Goal: Information Seeking & Learning: Learn about a topic

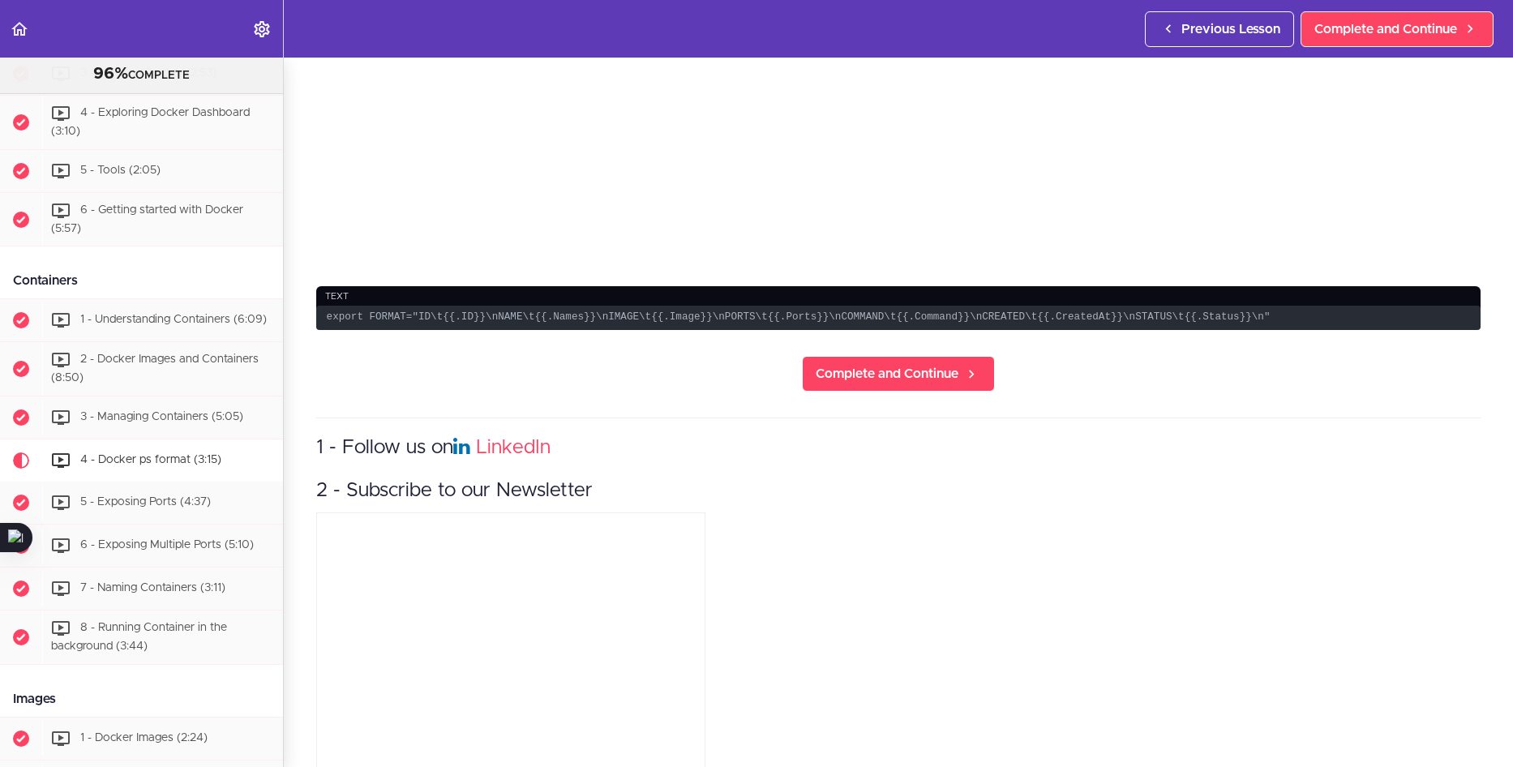
scroll to position [555, 0]
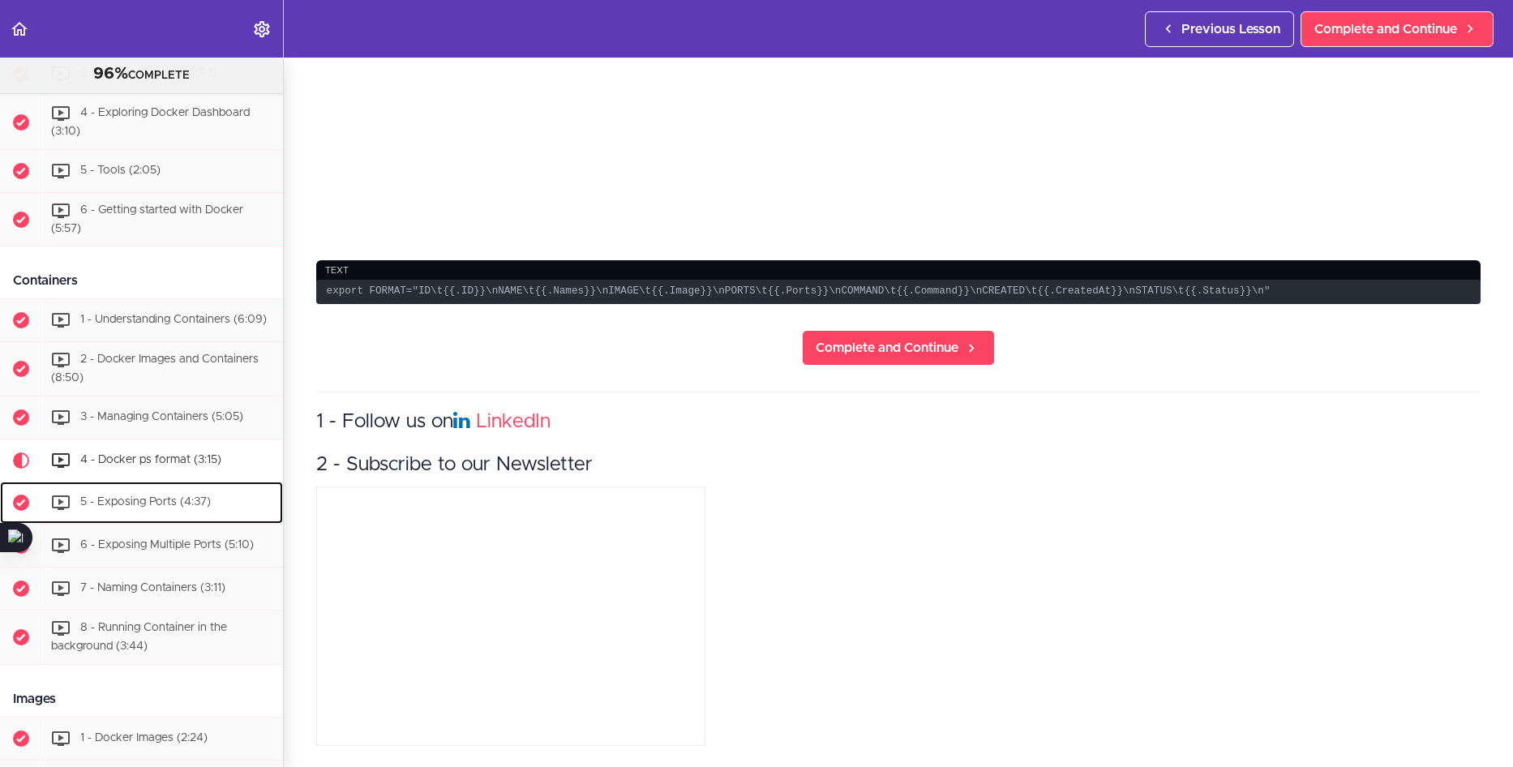
click at [181, 503] on div "5 - Exposing Ports (4:37)" at bounding box center [162, 503] width 241 height 36
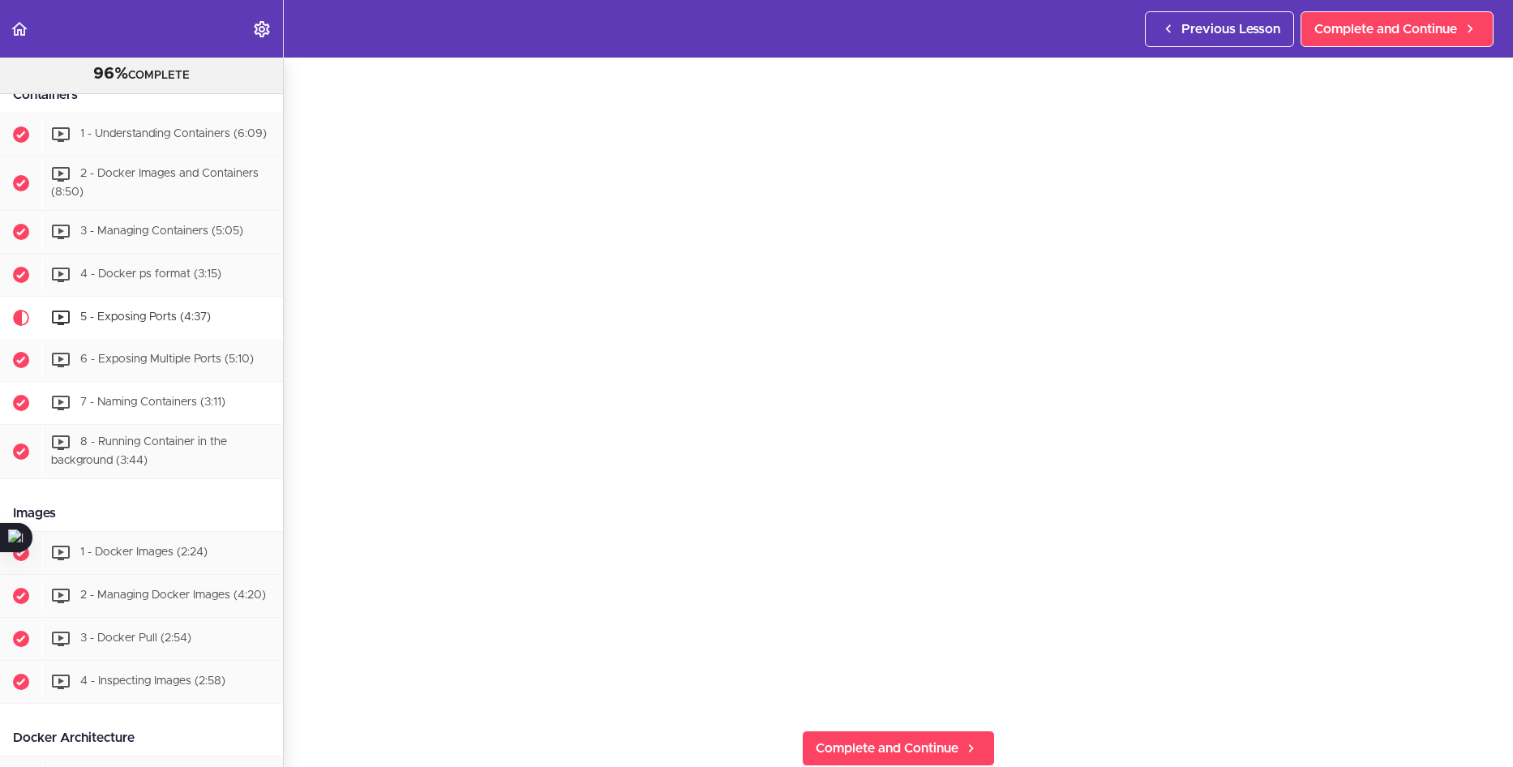
scroll to position [513, 0]
click at [133, 362] on span "6 - Exposing Multiple Ports (5:10)" at bounding box center [167, 356] width 174 height 11
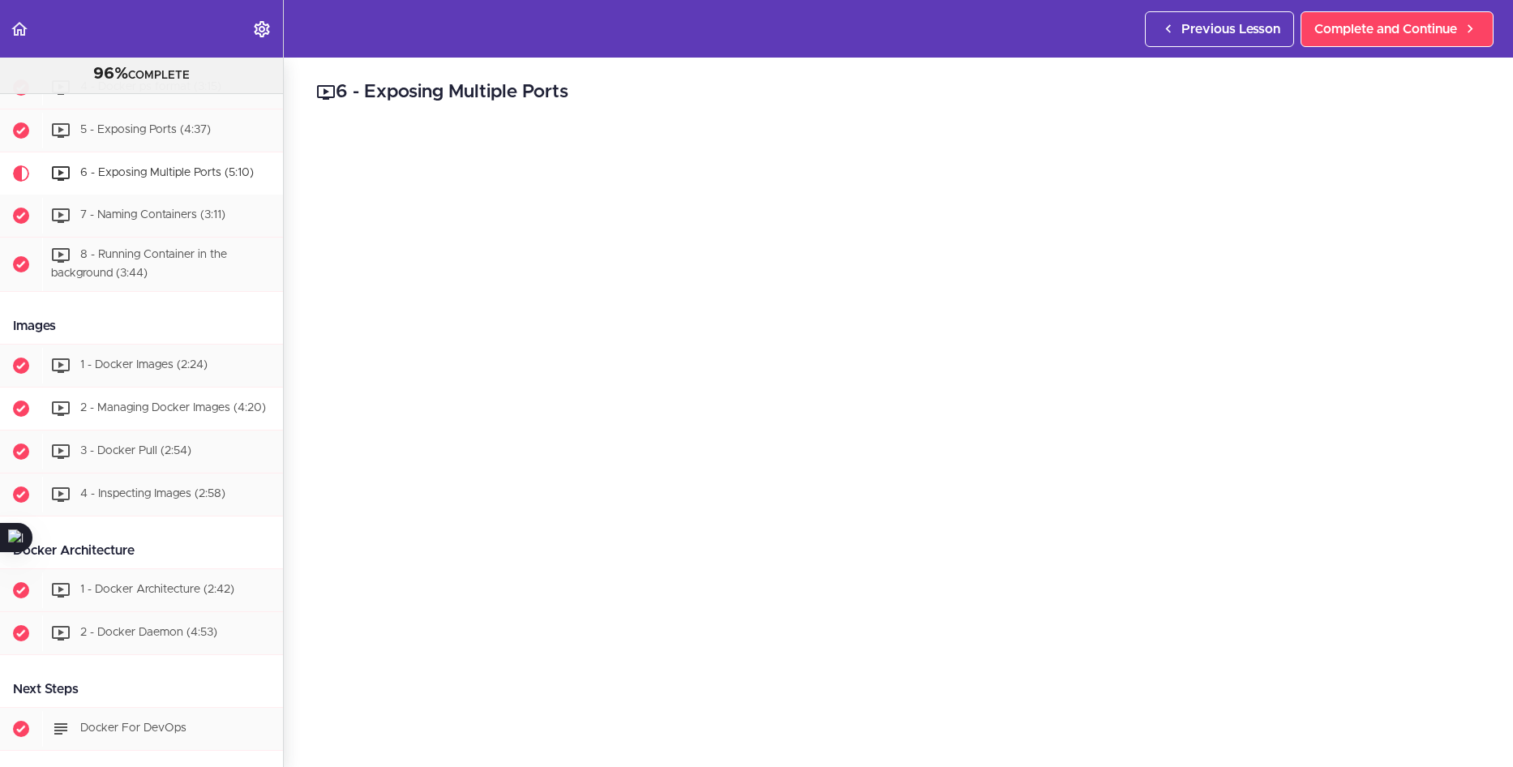
scroll to position [662, 0]
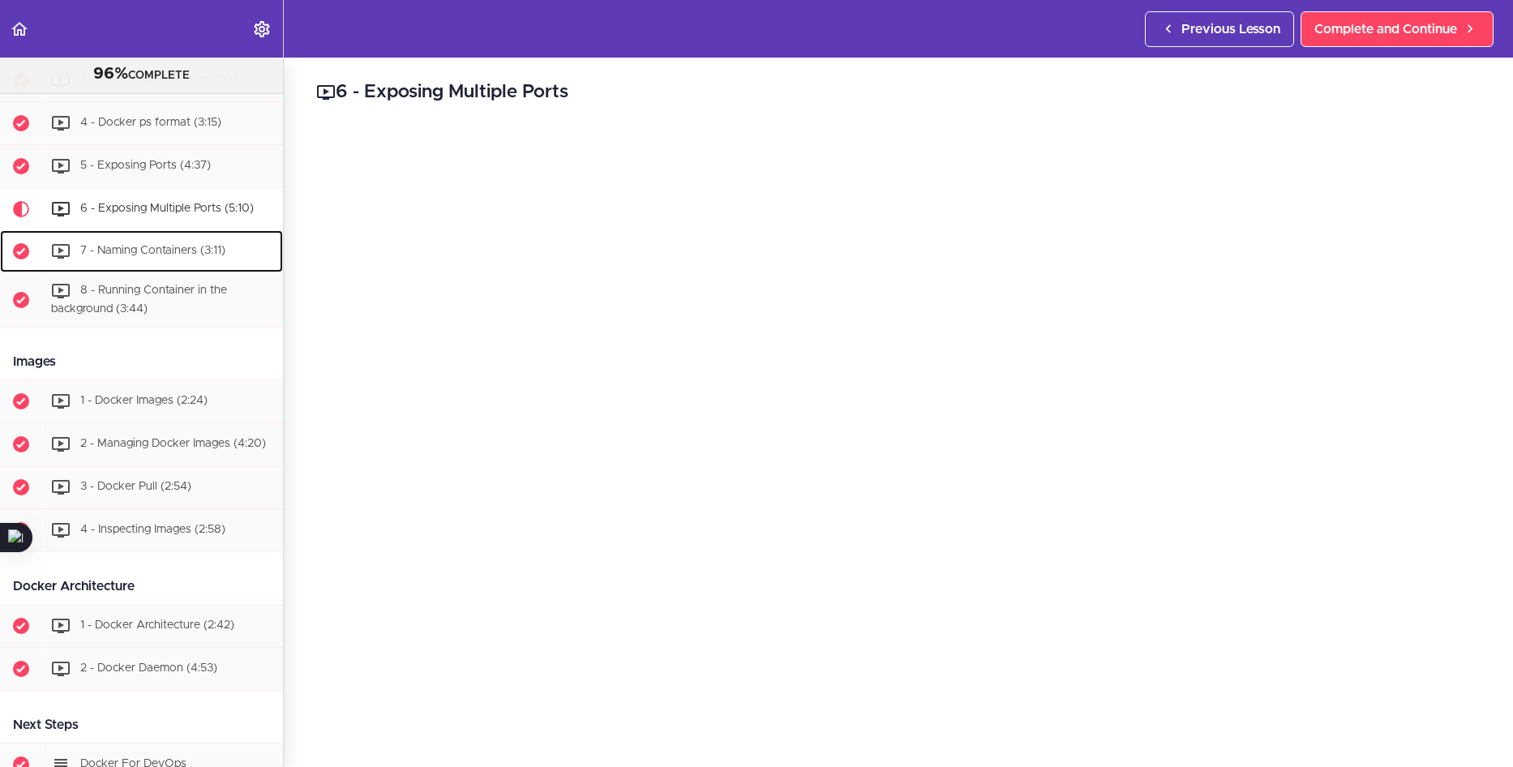
click at [193, 268] on div "7 - Naming Containers (3:11)" at bounding box center [162, 252] width 241 height 36
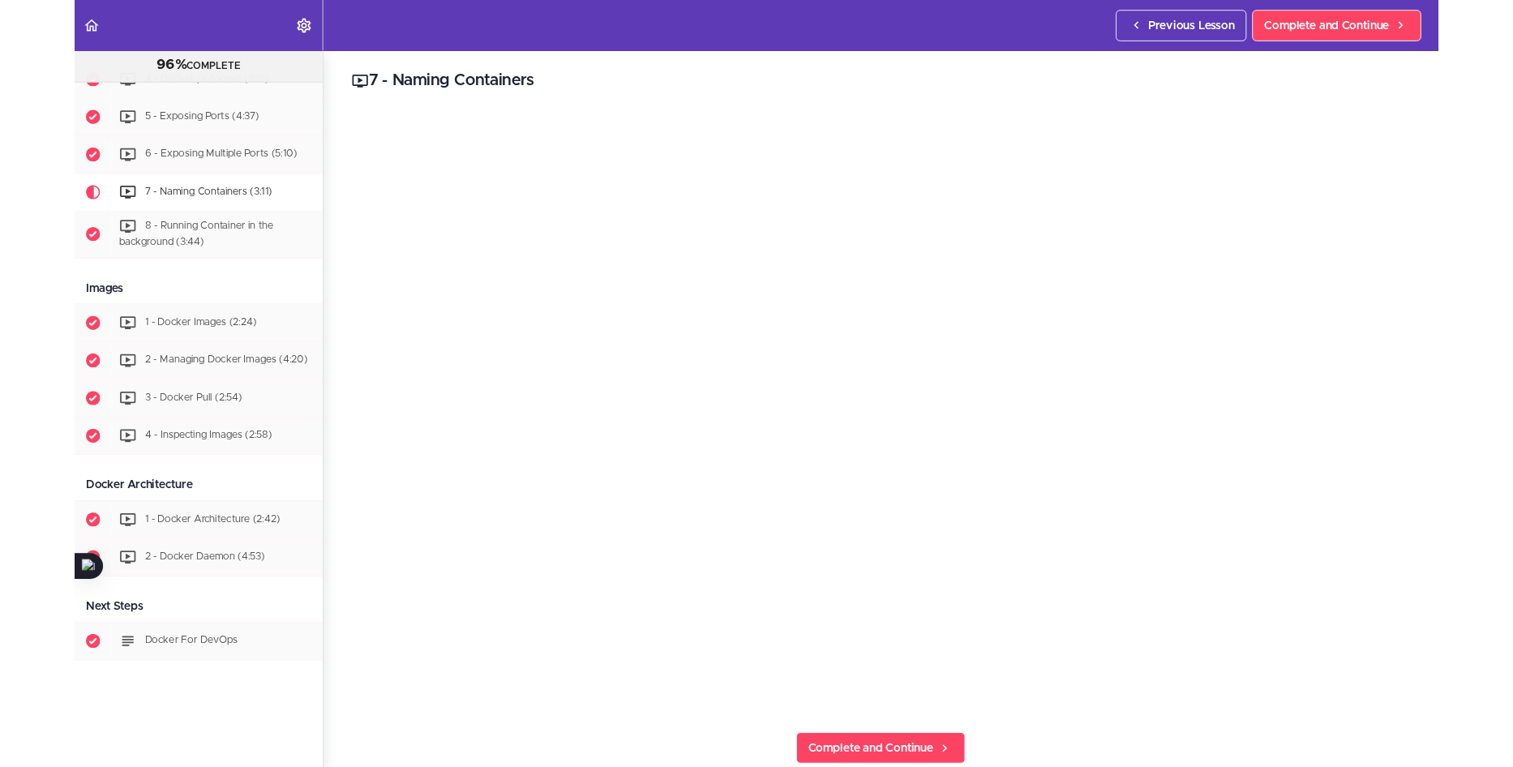
scroll to position [786, 0]
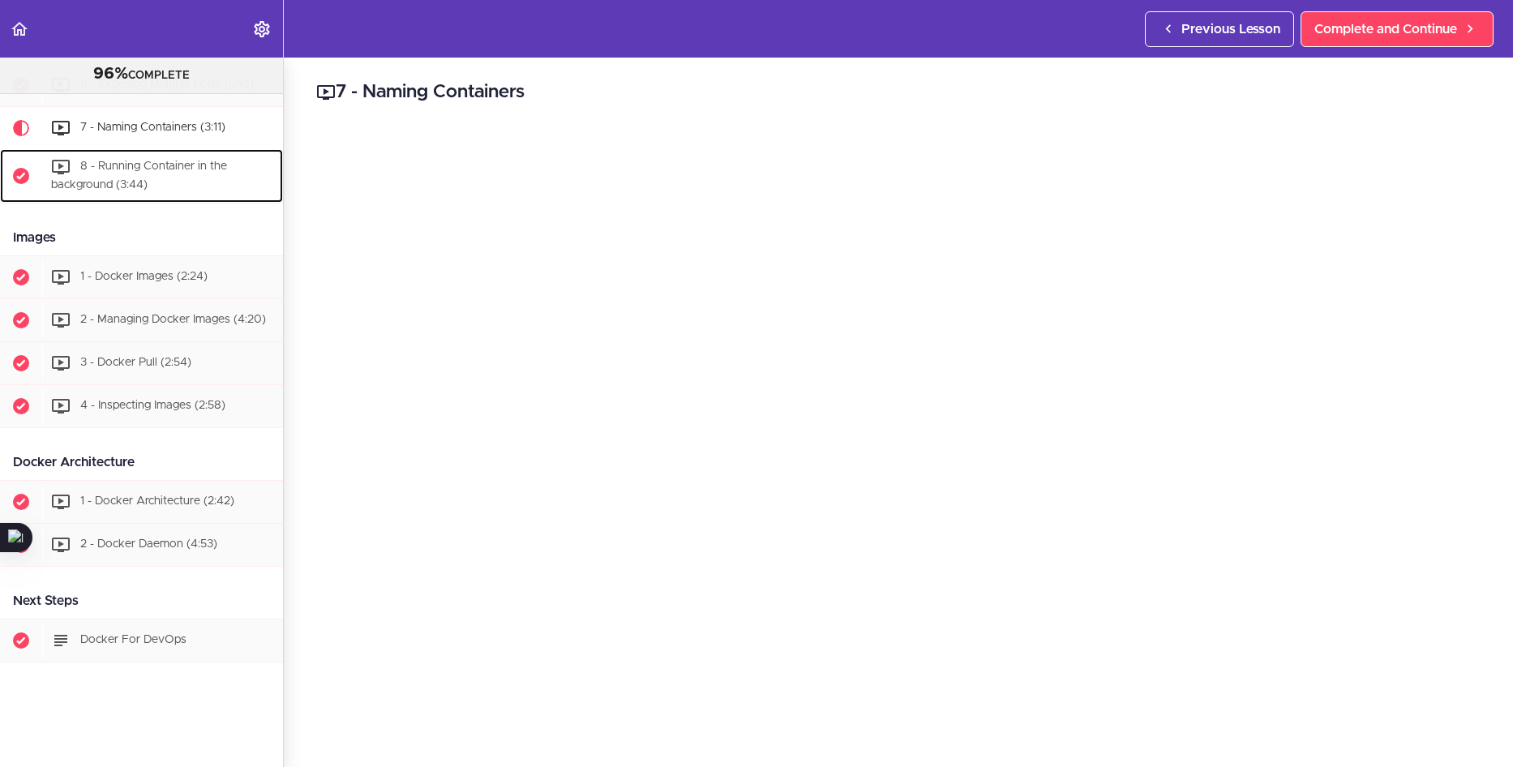
click at [173, 179] on span "8 - Running Container in the background (3:44)" at bounding box center [139, 176] width 176 height 30
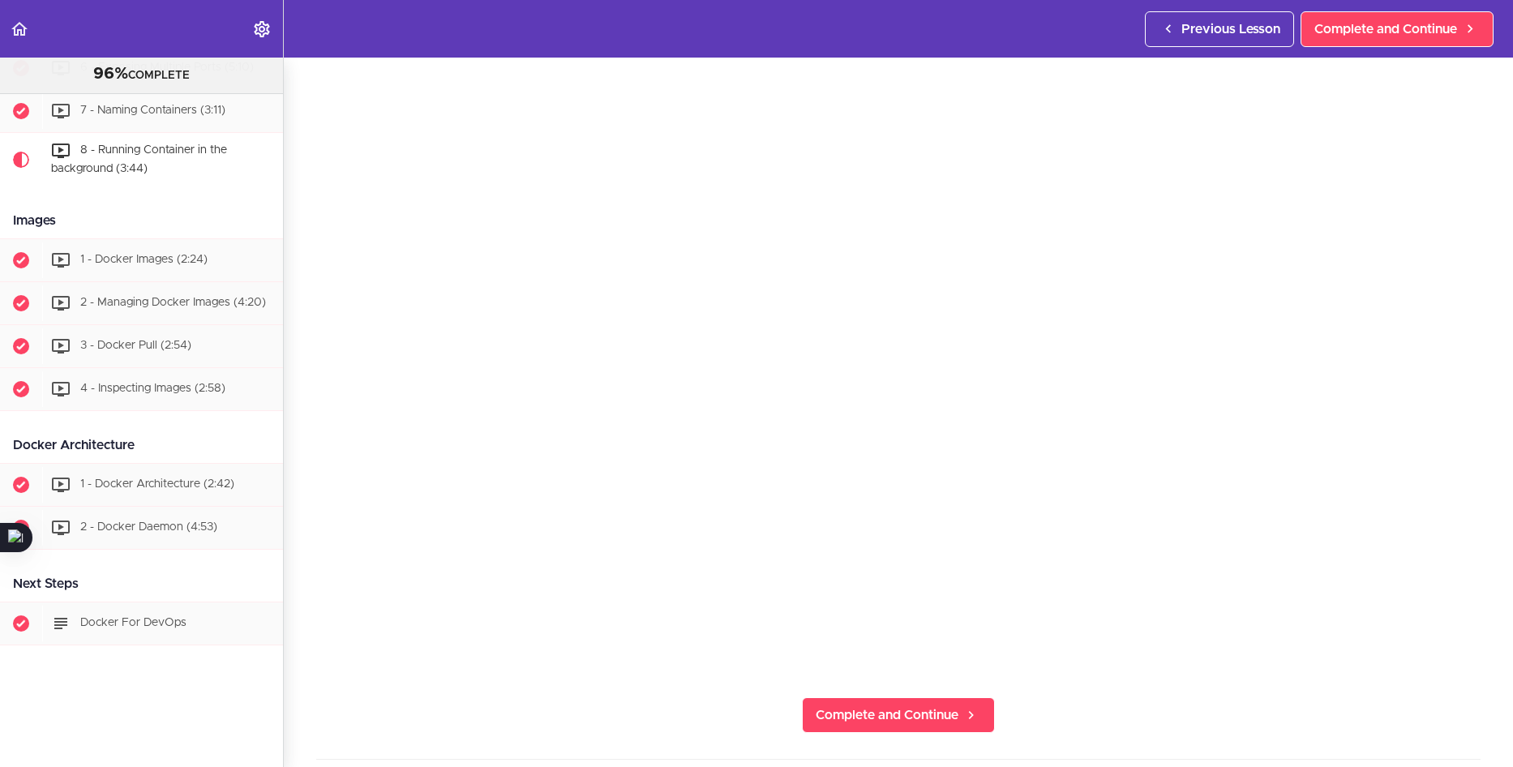
scroll to position [81, 0]
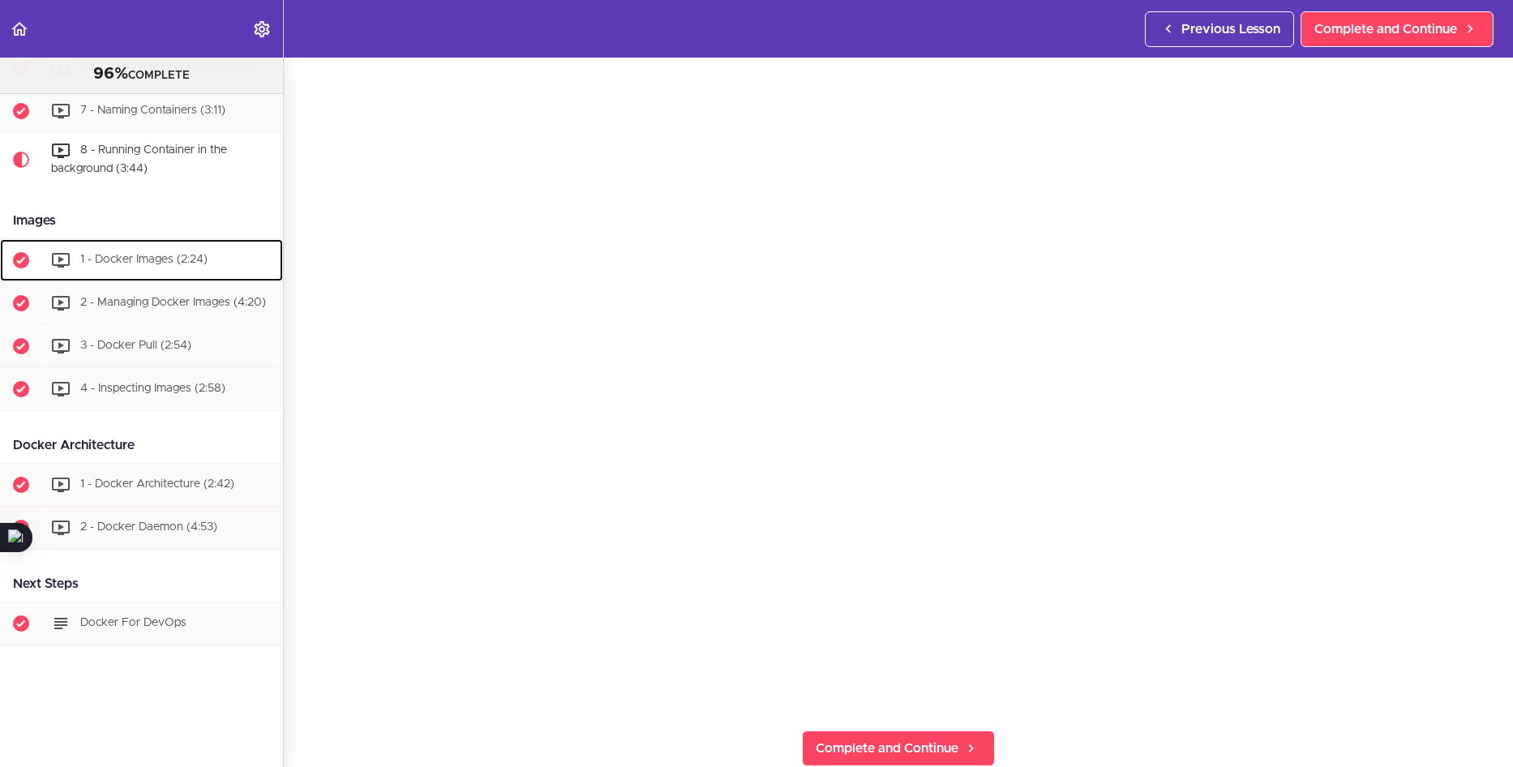
click at [161, 242] on div "1 - Docker Images (2:24)" at bounding box center [162, 260] width 241 height 36
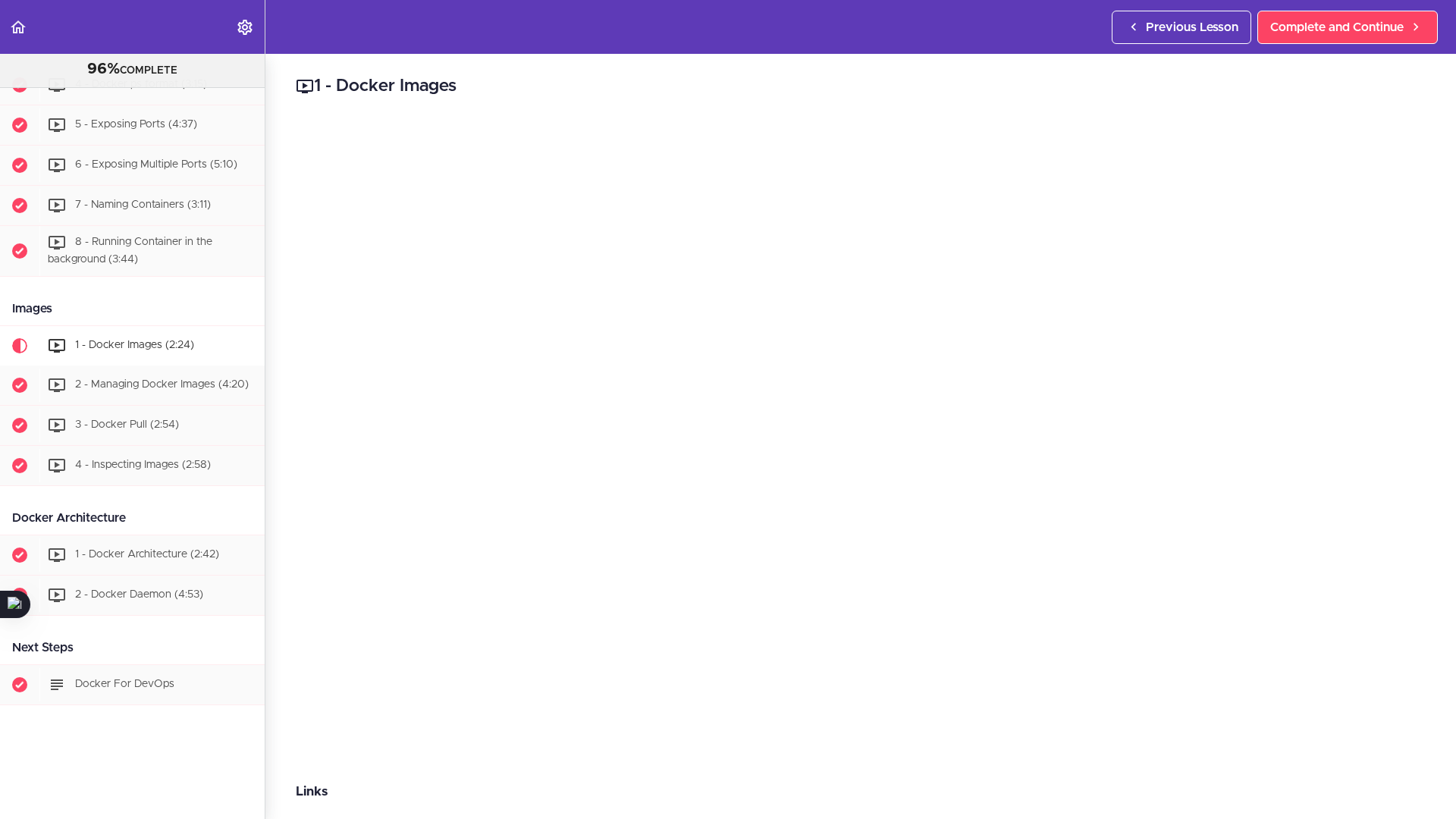
scroll to position [783, 0]
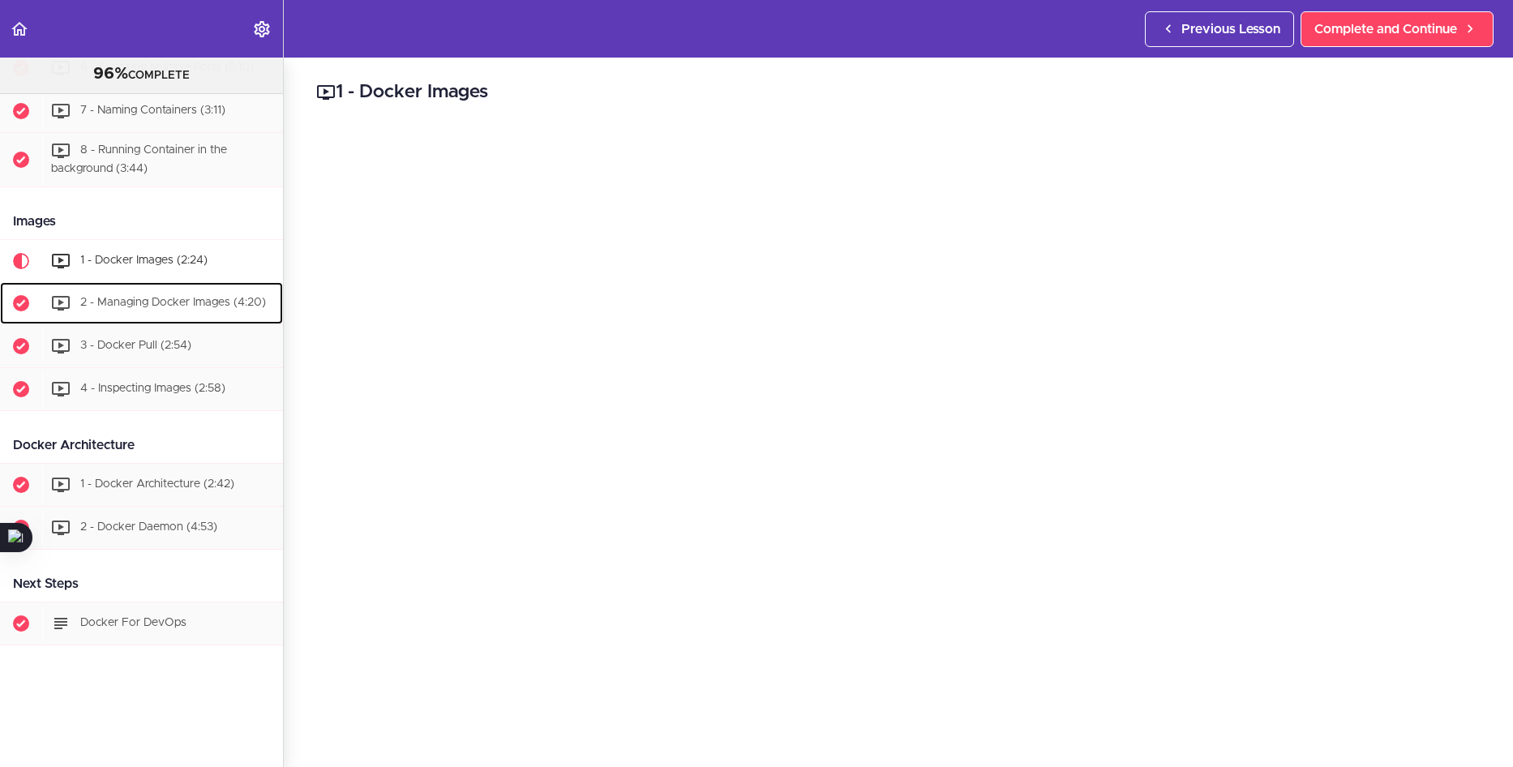
click at [174, 285] on div "2 - Managing Docker Images (4:20)" at bounding box center [162, 303] width 241 height 36
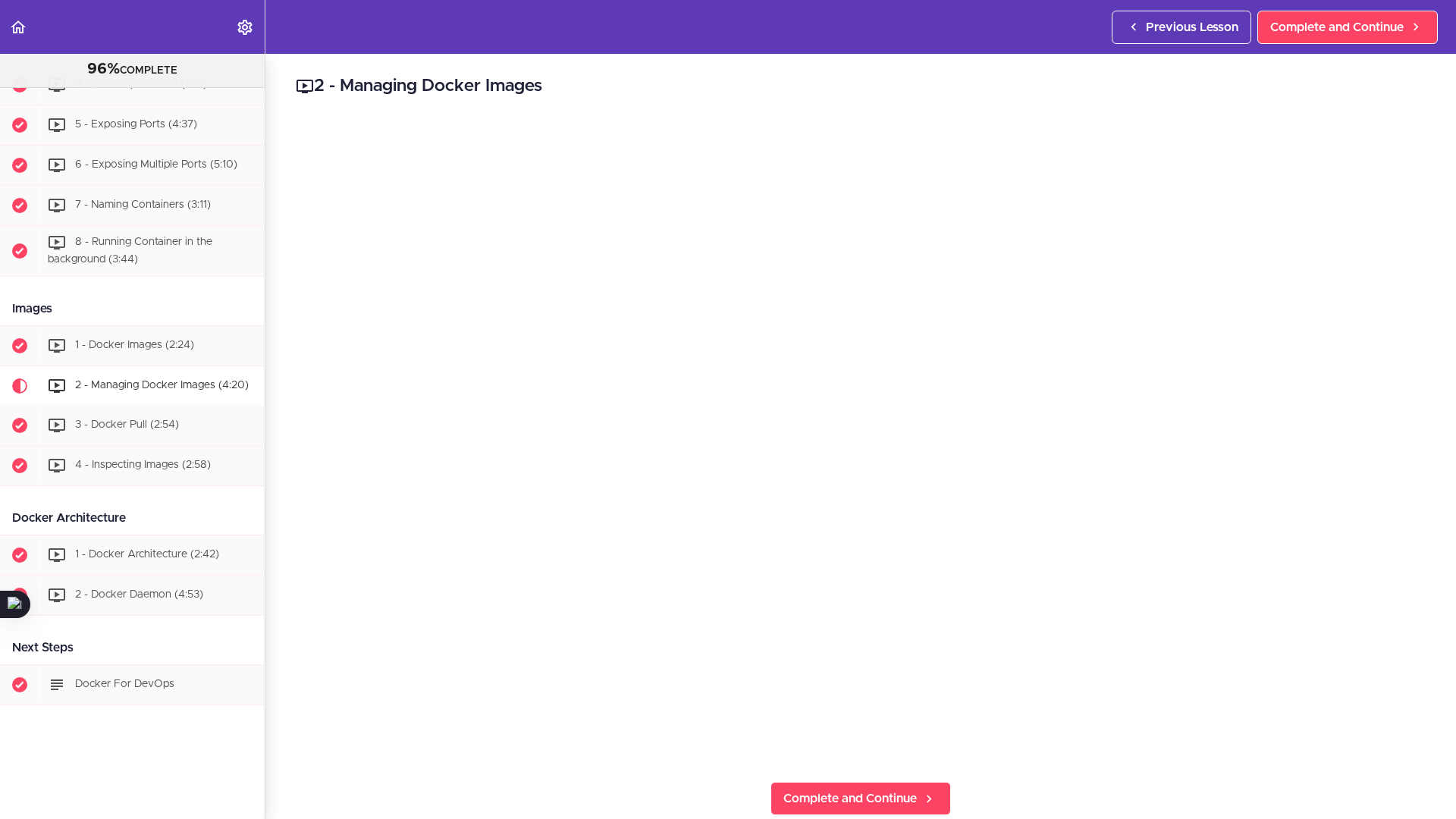
scroll to position [783, 0]
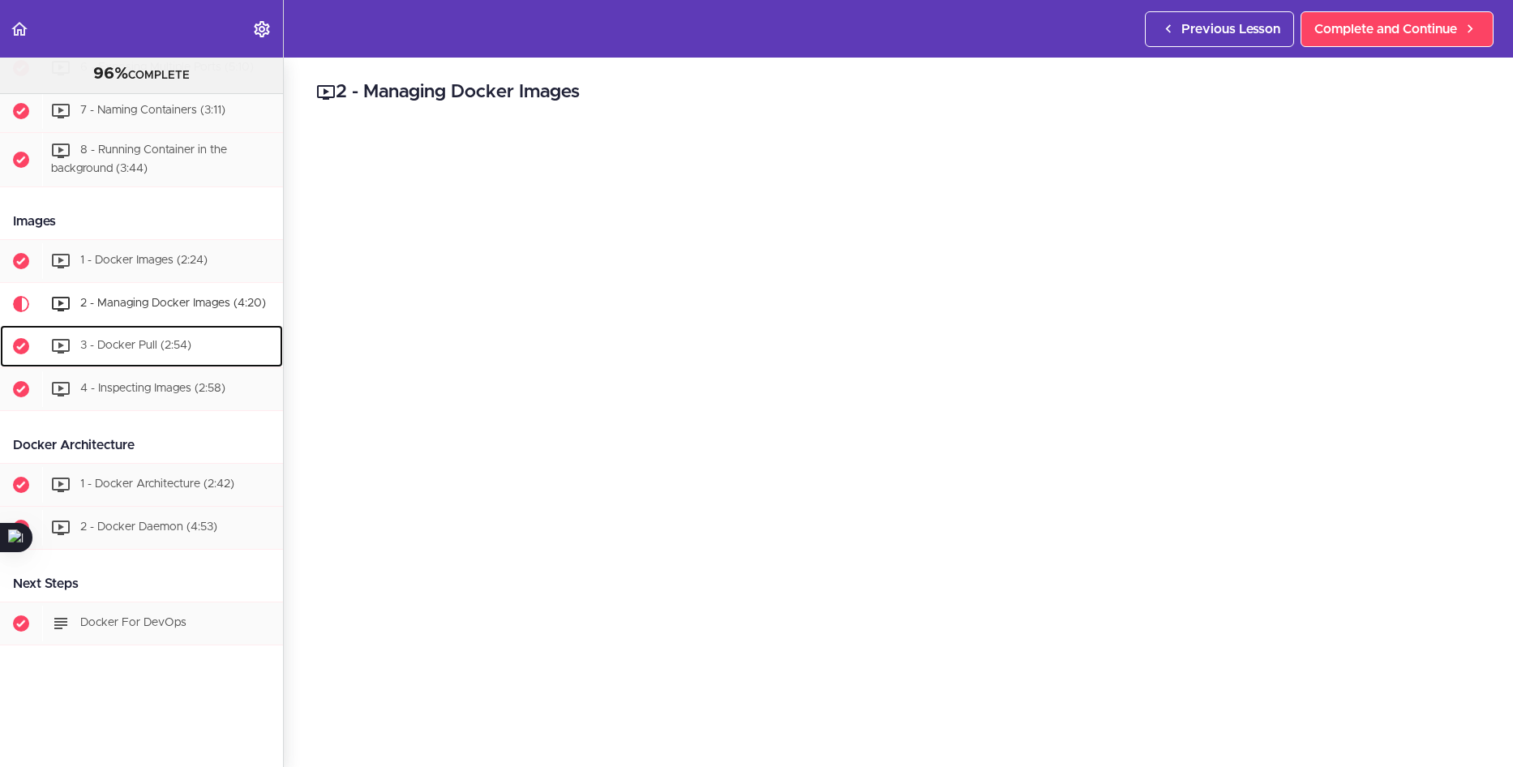
click at [123, 340] on span "3 - Docker Pull (2:54)" at bounding box center [135, 345] width 111 height 11
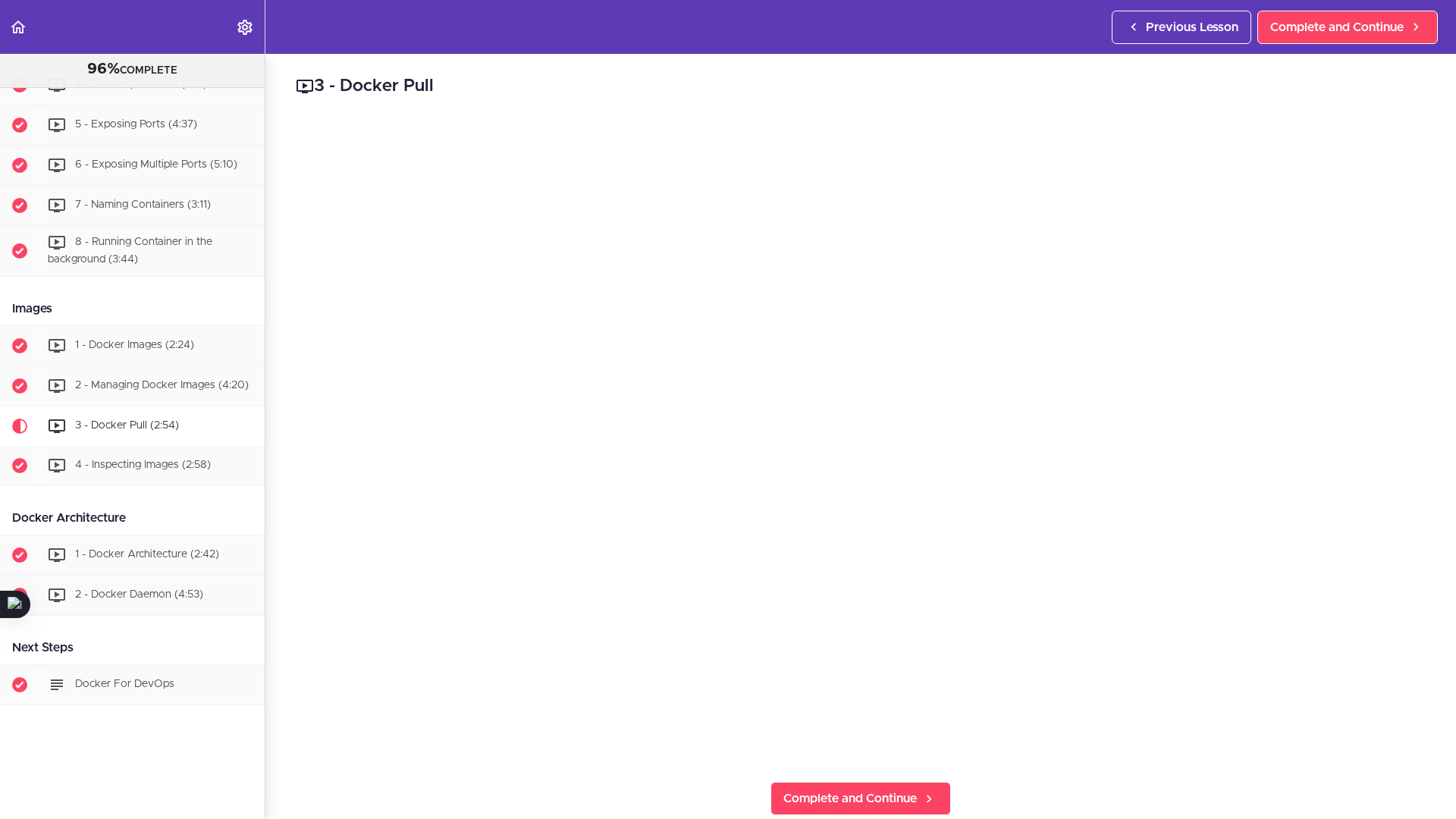
scroll to position [783, 0]
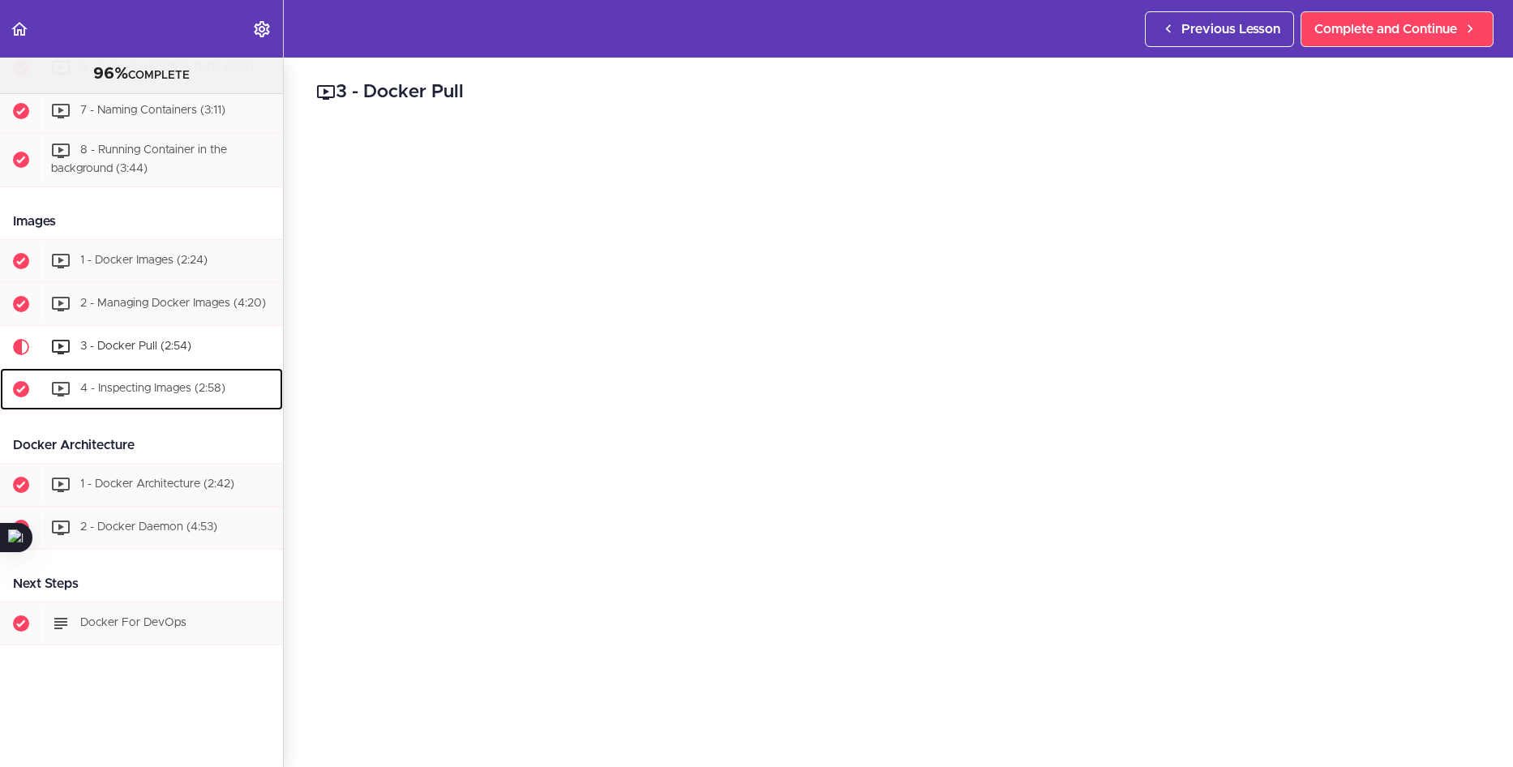
click at [121, 383] on span "4 - Inspecting Images (2:58)" at bounding box center [152, 388] width 145 height 11
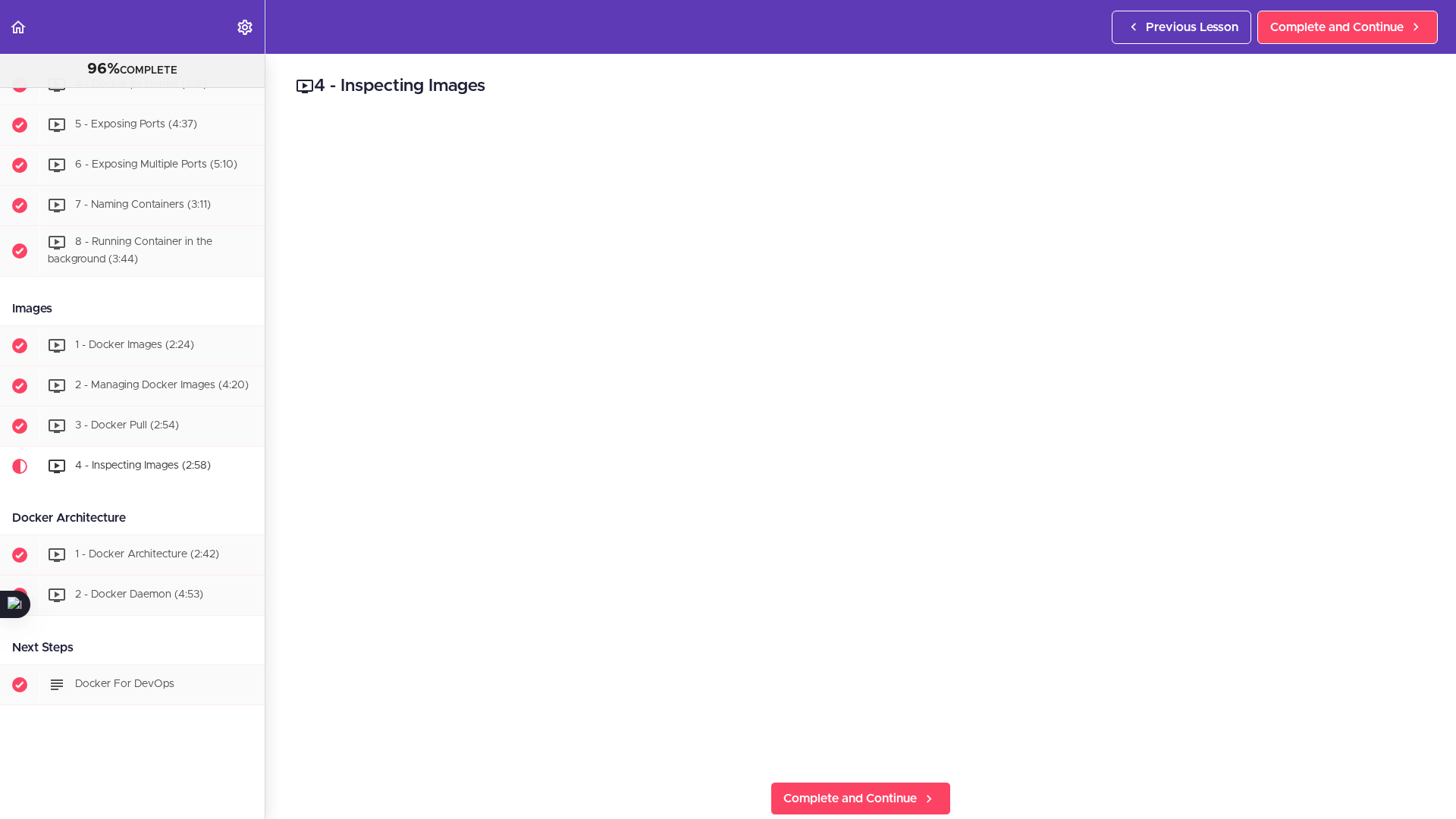
scroll to position [783, 0]
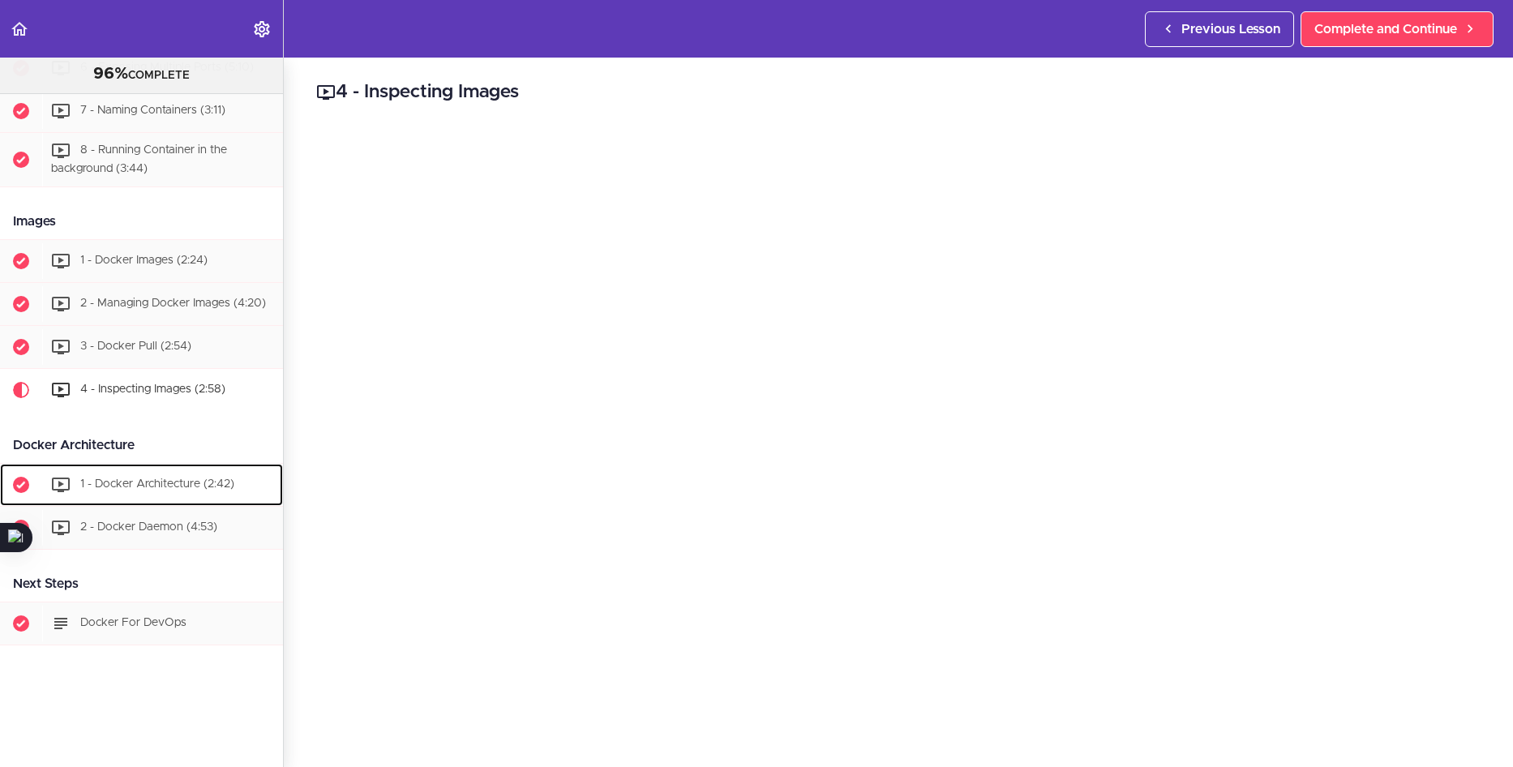
click at [166, 478] on span "1 - Docker Architecture (2:42)" at bounding box center [157, 483] width 154 height 11
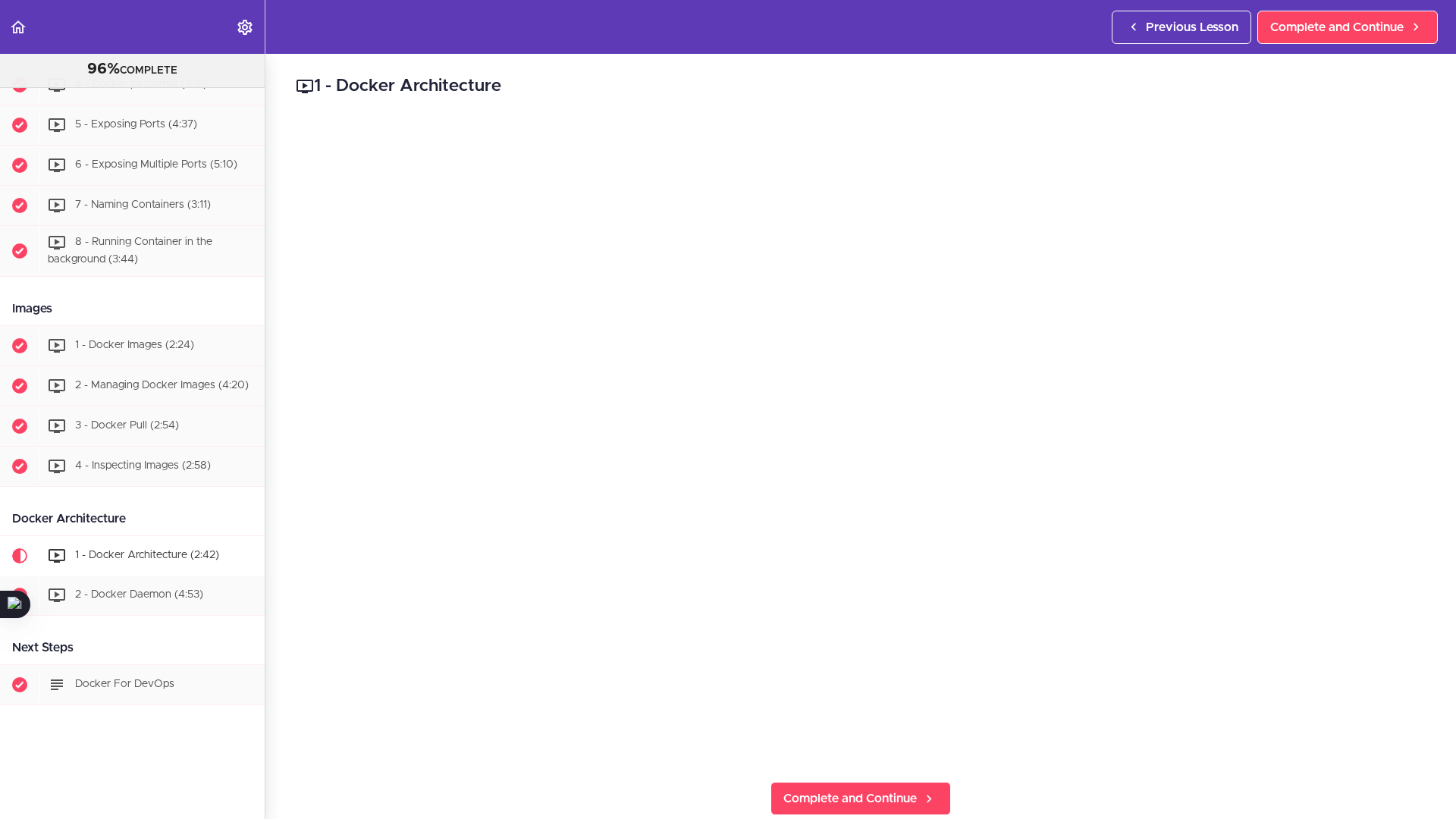
scroll to position [783, 0]
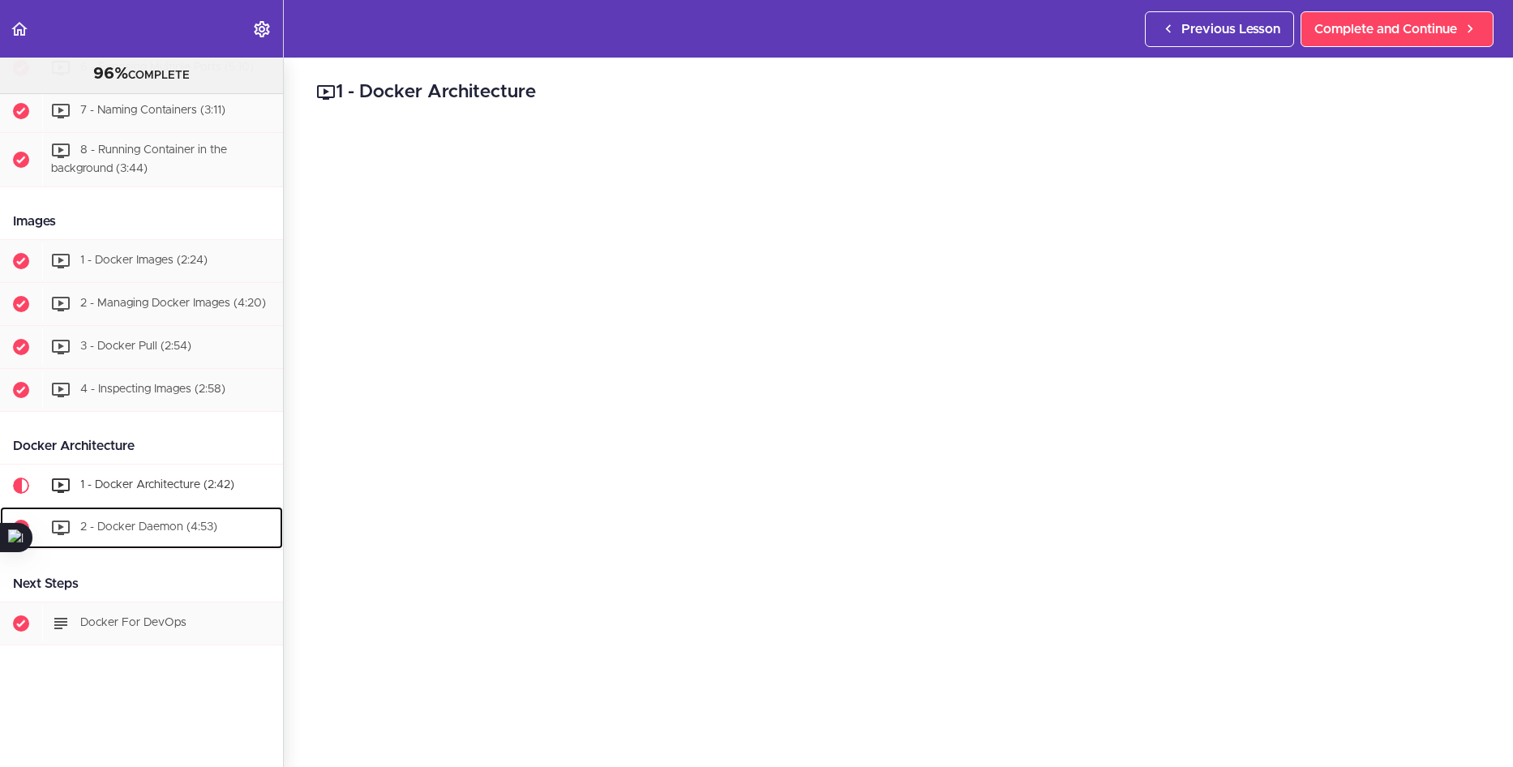
click at [175, 510] on div "2 - Docker Daemon (4:53)" at bounding box center [162, 528] width 241 height 36
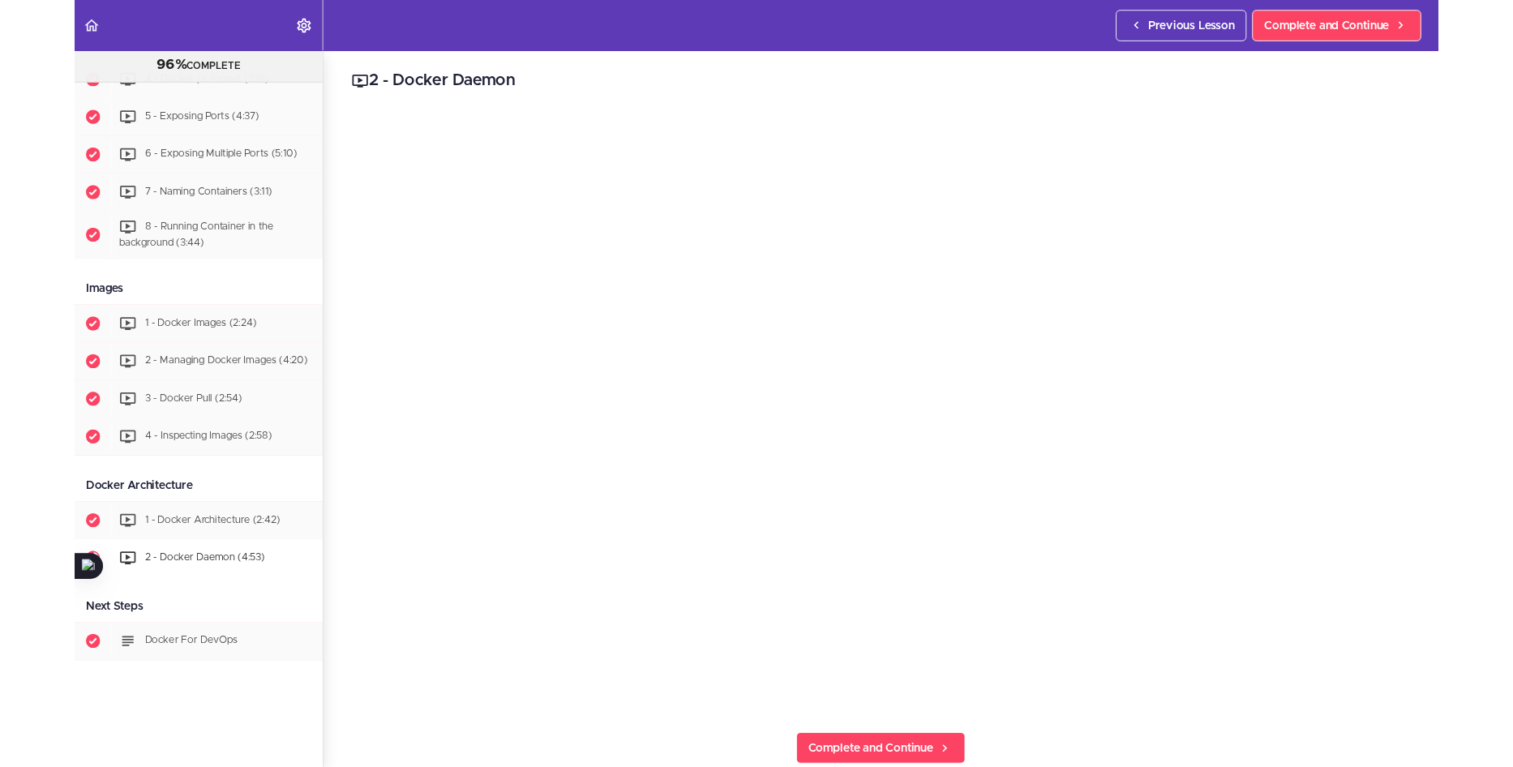
scroll to position [837, 0]
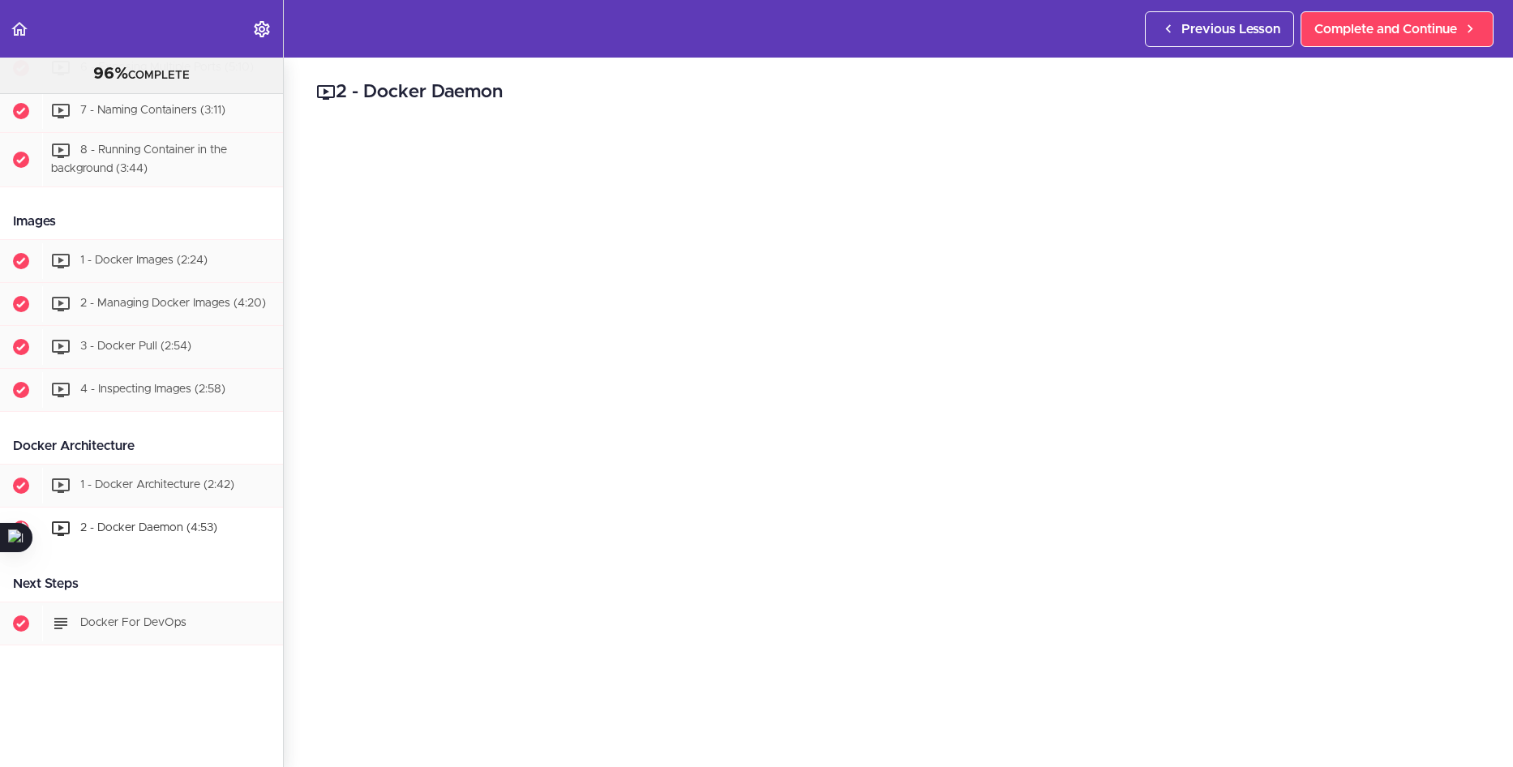
click at [309, 666] on div "2 - Docker Daemon Complete and Continue 1 - Follow us on LinkedIn 2 - Subscribe…" at bounding box center [898, 413] width 1229 height 710
click at [180, 617] on span "Docker For DevOps" at bounding box center [133, 622] width 106 height 11
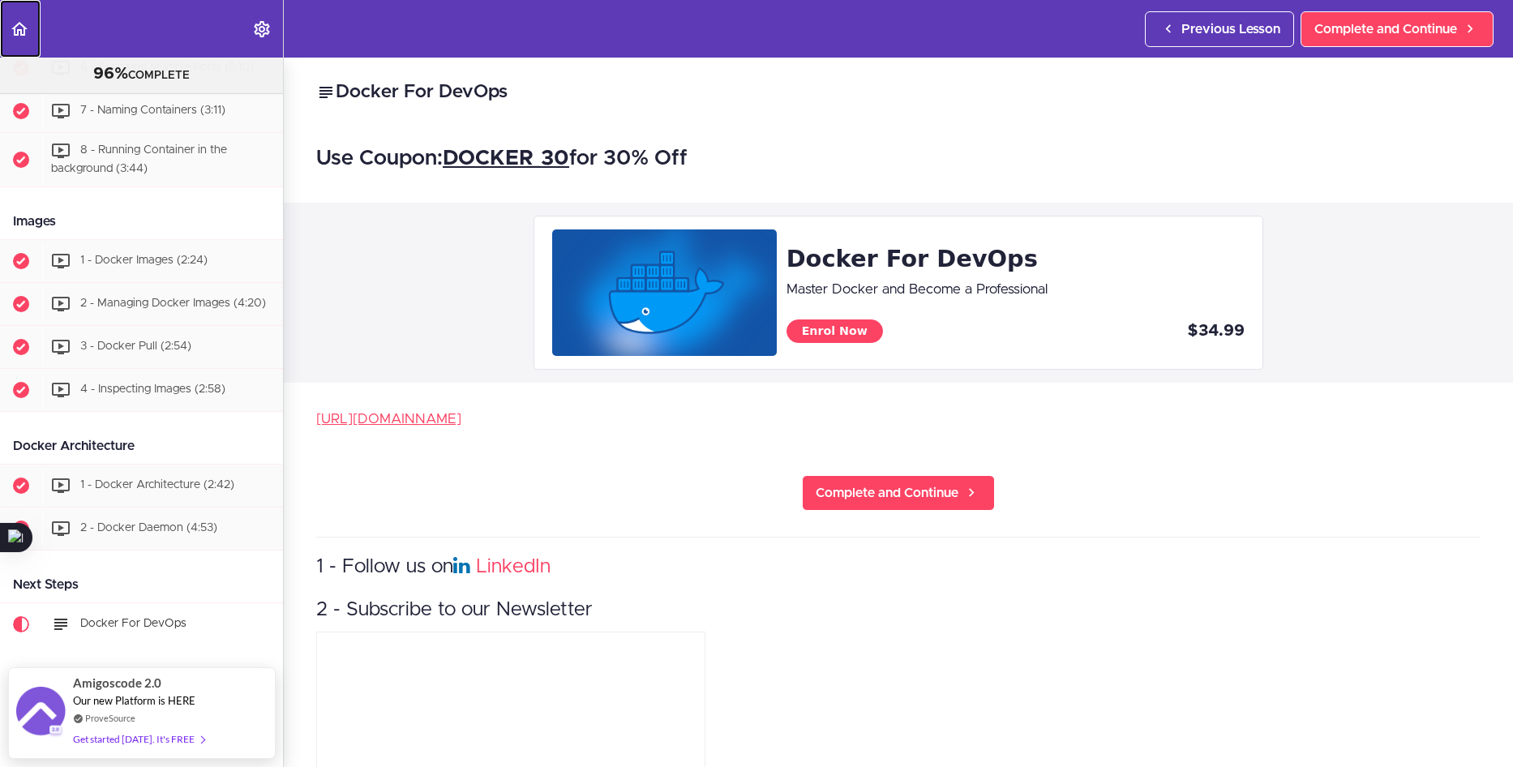
click at [14, 28] on use "Back to course curriculum" at bounding box center [19, 29] width 16 height 14
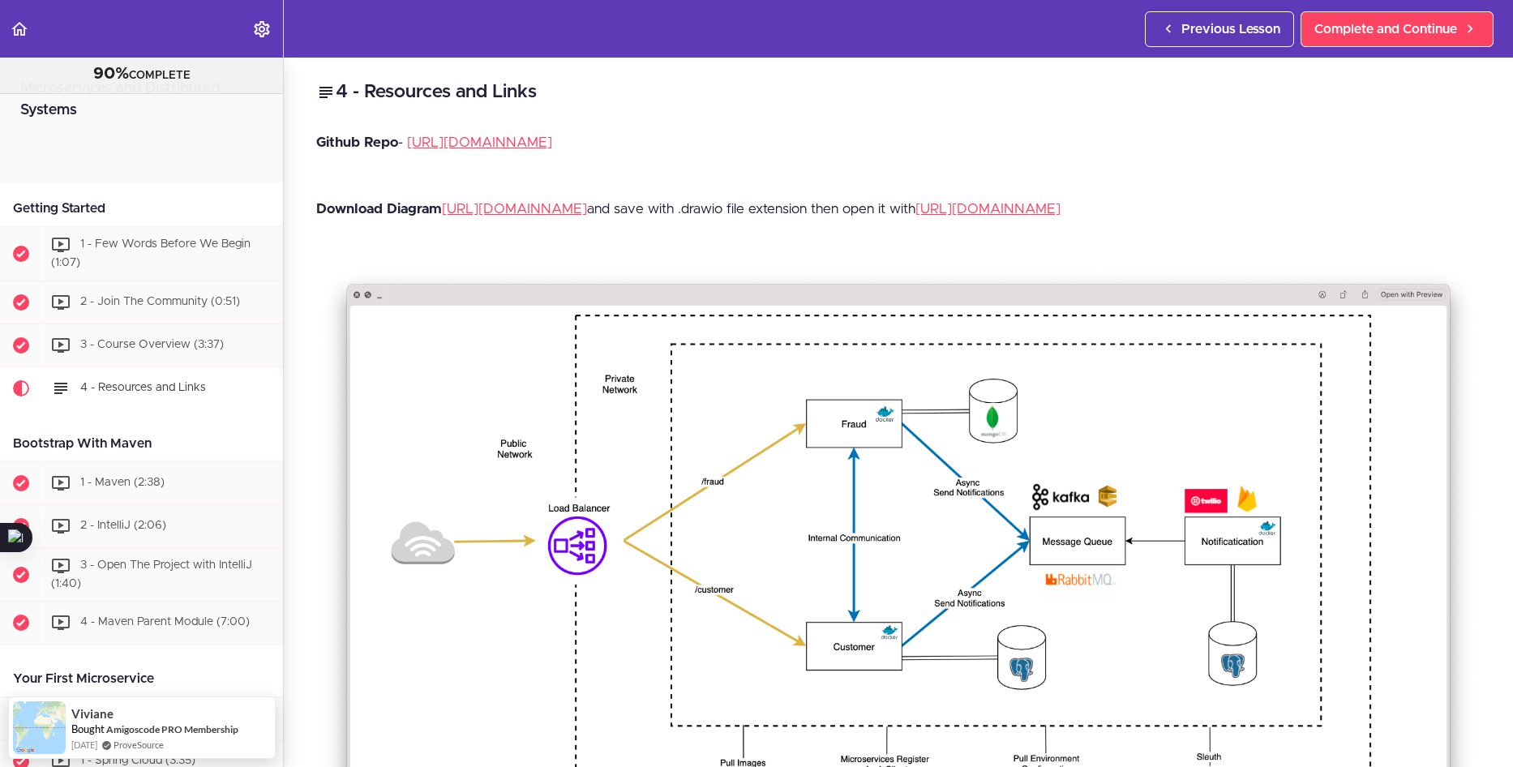
scroll to position [258, 0]
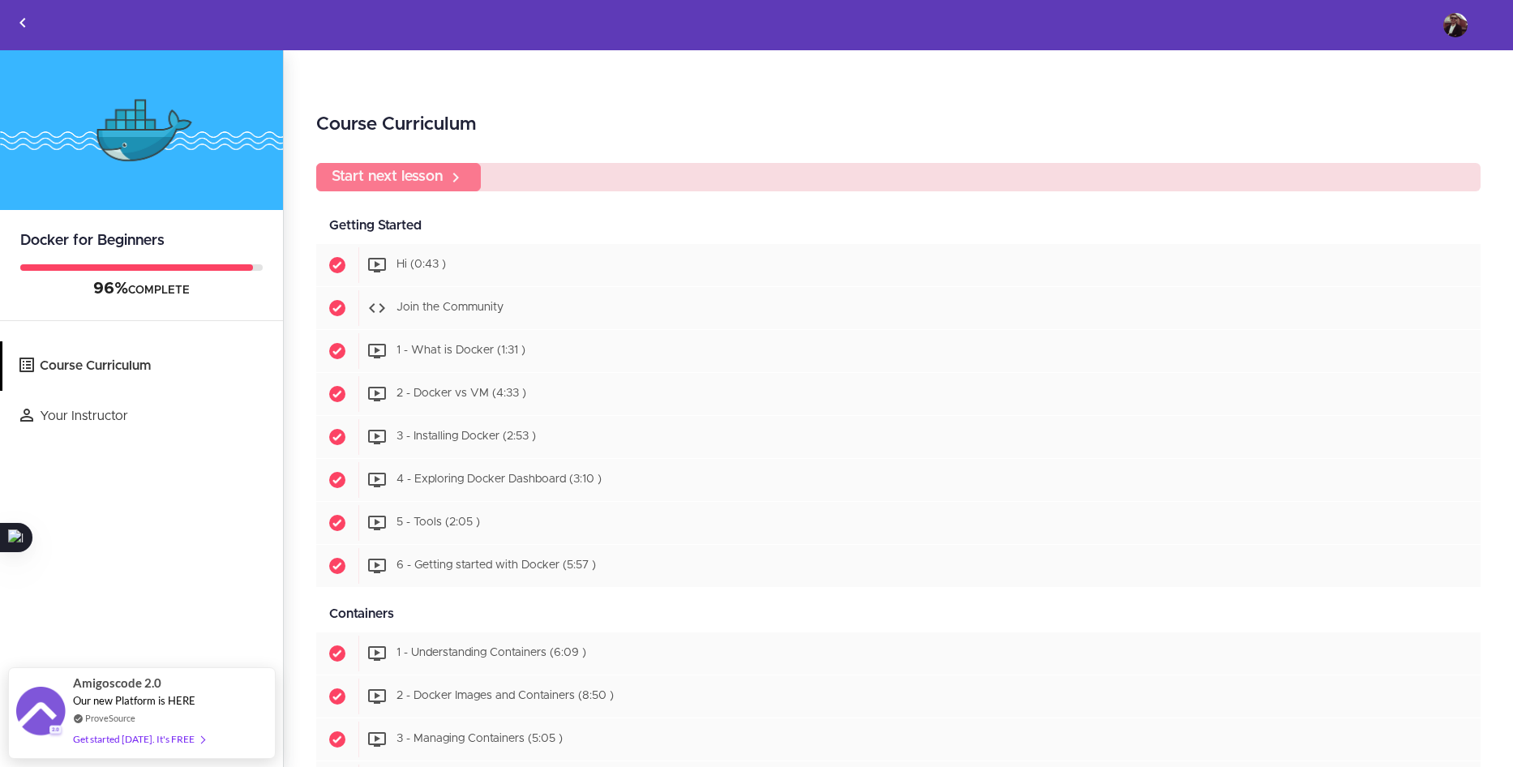
drag, startPoint x: 434, startPoint y: 179, endPoint x: 530, endPoint y: 176, distance: 96.6
click at [530, 176] on div "Start next lesson" at bounding box center [898, 177] width 1165 height 28
click at [469, 170] on div "Start next lesson" at bounding box center [898, 177] width 1165 height 28
click at [30, 20] on icon "Back to courses" at bounding box center [22, 22] width 19 height 19
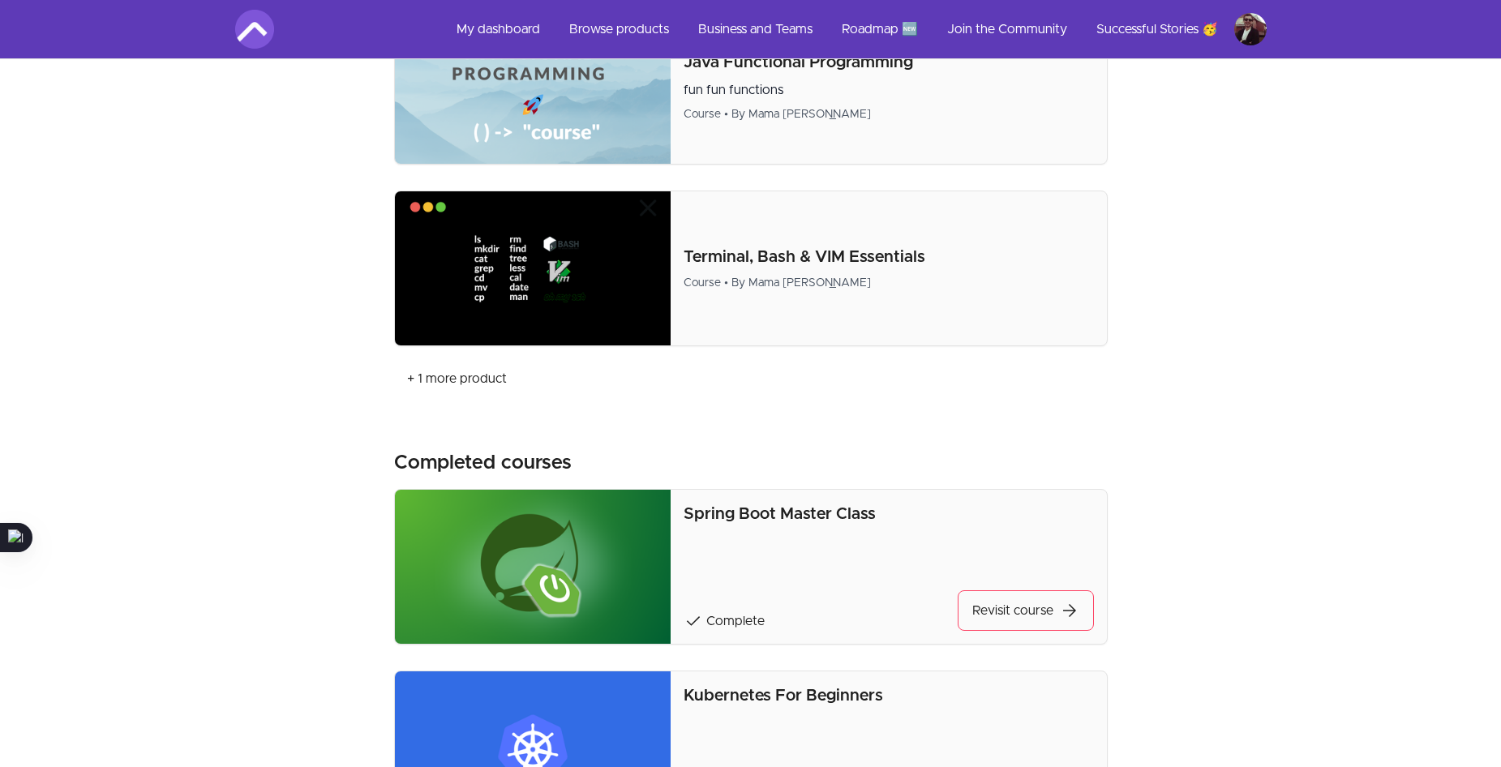
scroll to position [1460, 0]
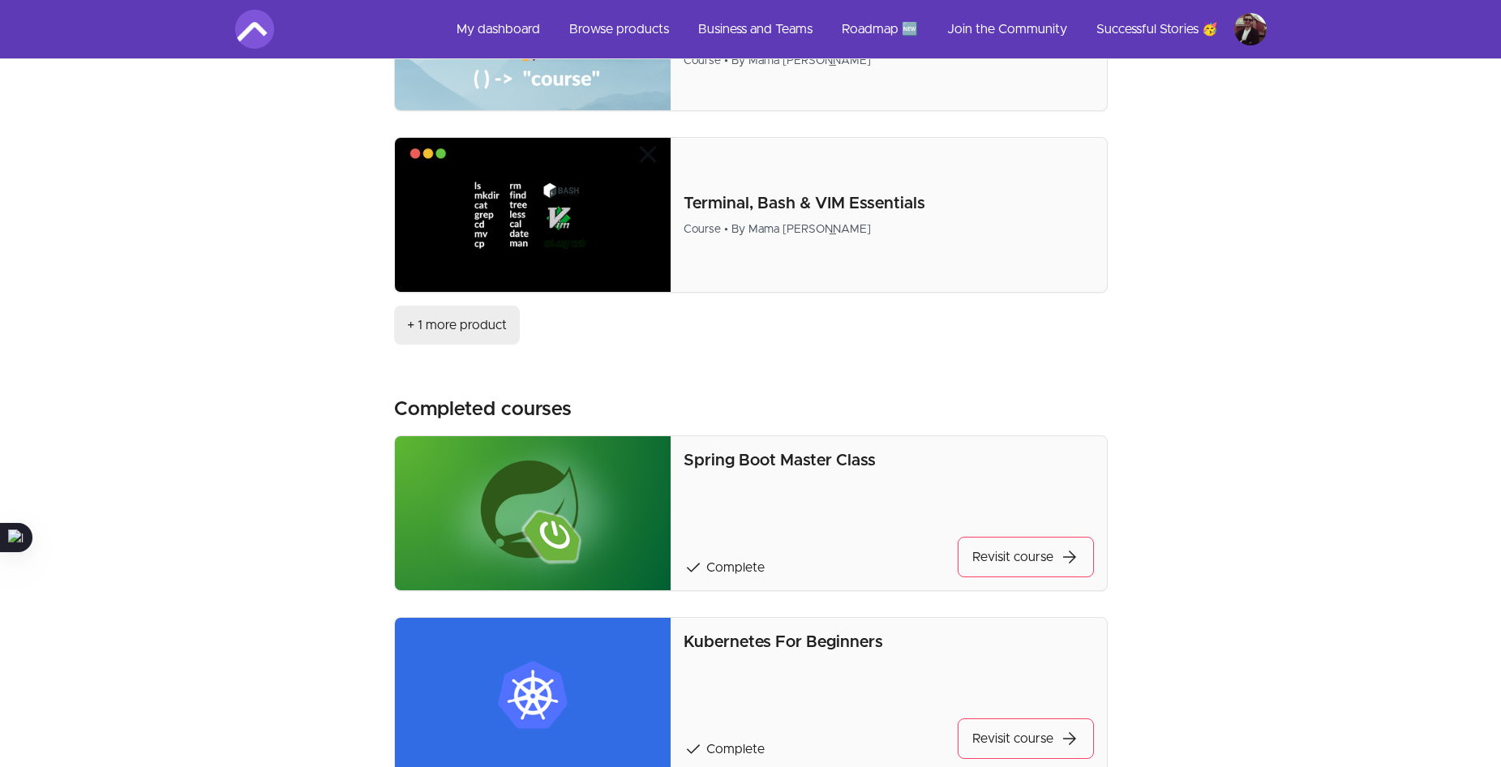
click at [474, 325] on link "+ 1 more product" at bounding box center [457, 325] width 126 height 39
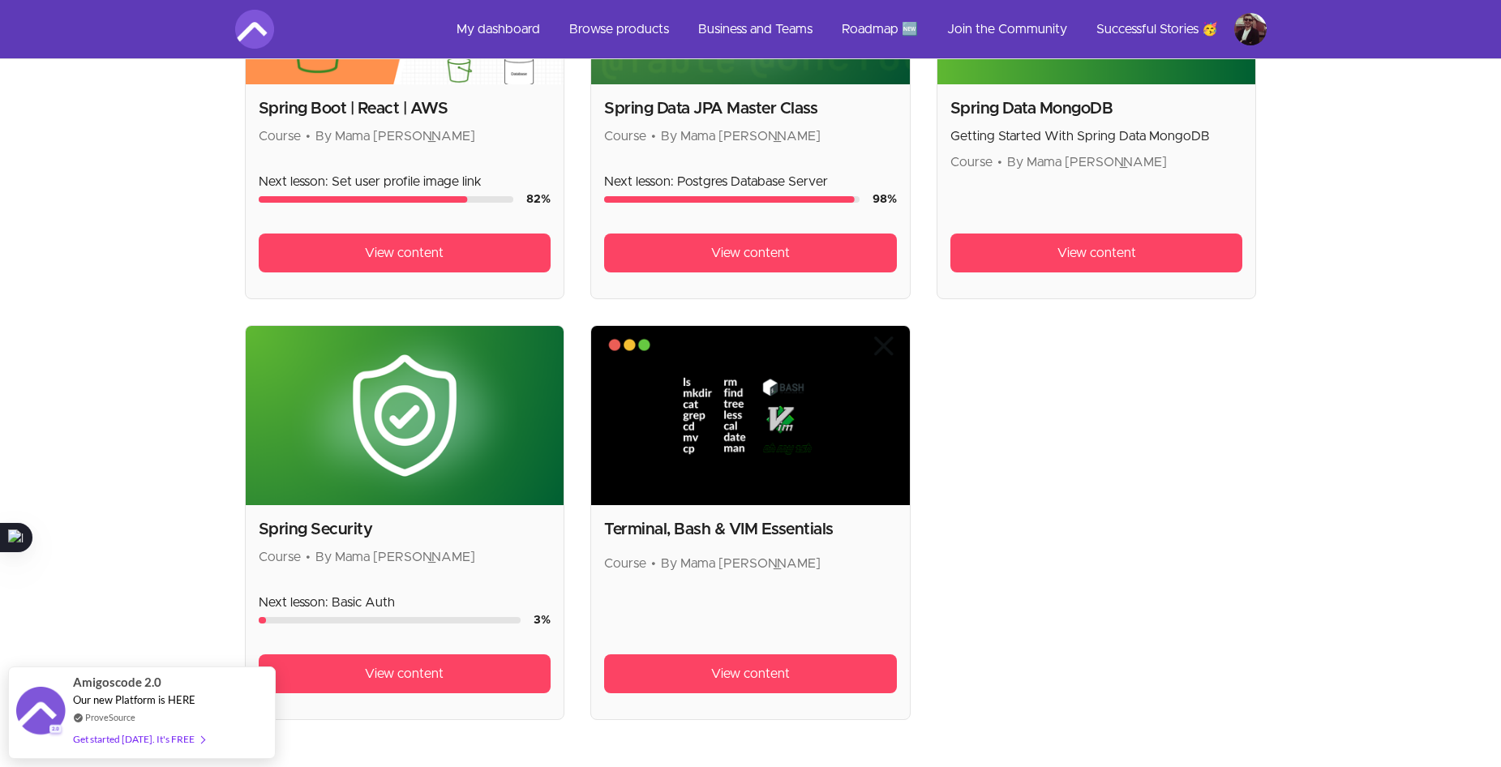
scroll to position [2676, 0]
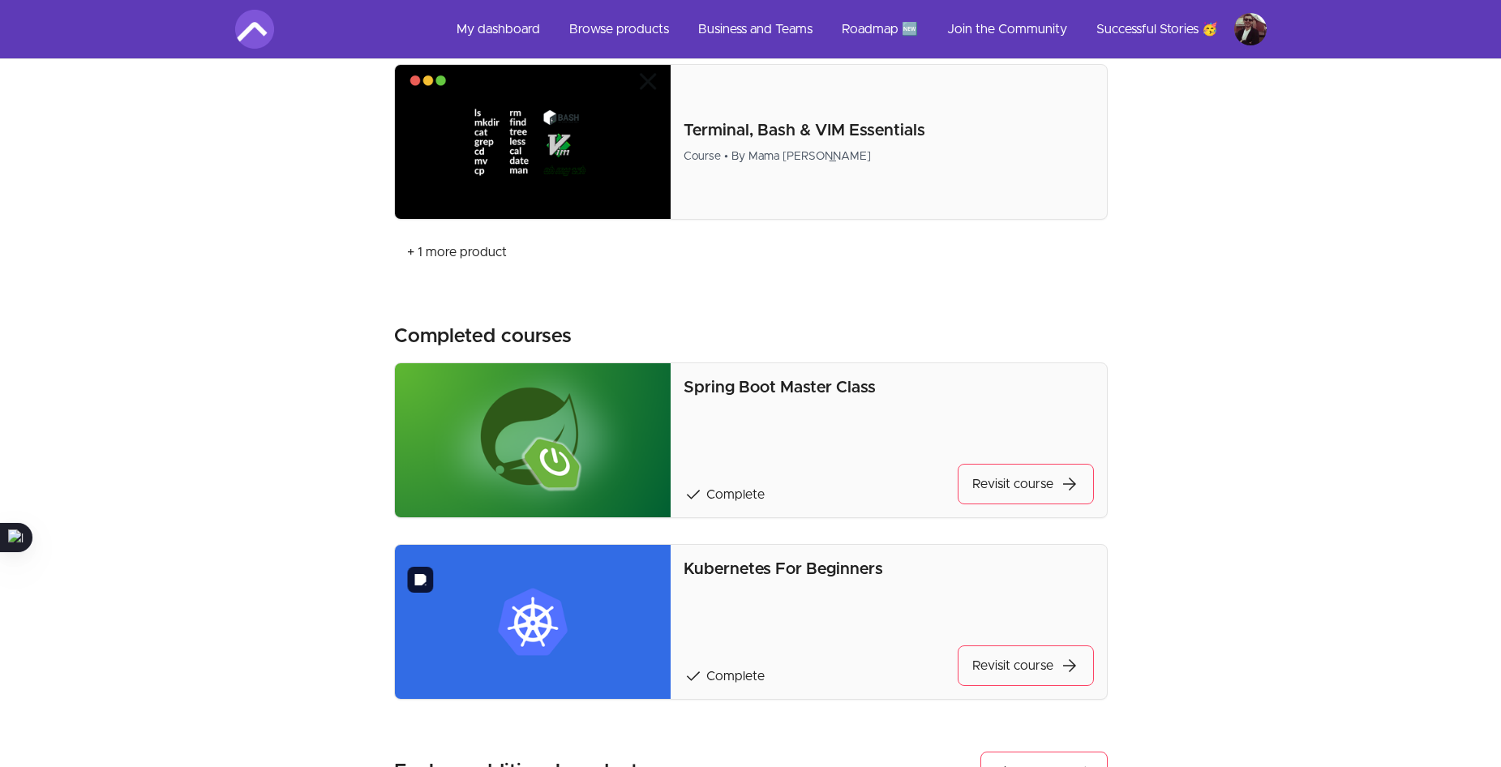
scroll to position [1524, 0]
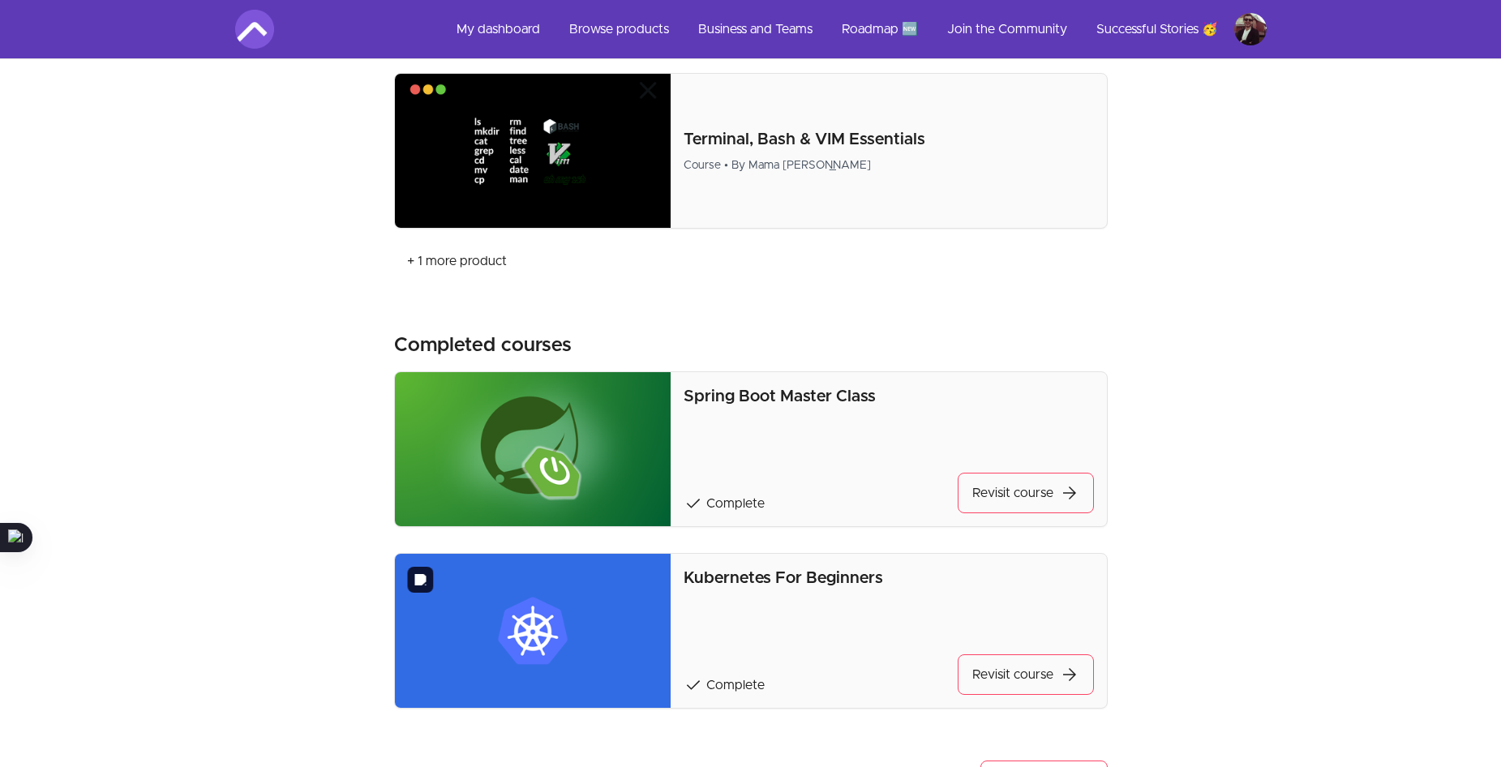
click at [562, 594] on img at bounding box center [533, 631] width 277 height 154
click at [997, 687] on link "Revisit course arrow_forward" at bounding box center [1026, 674] width 136 height 41
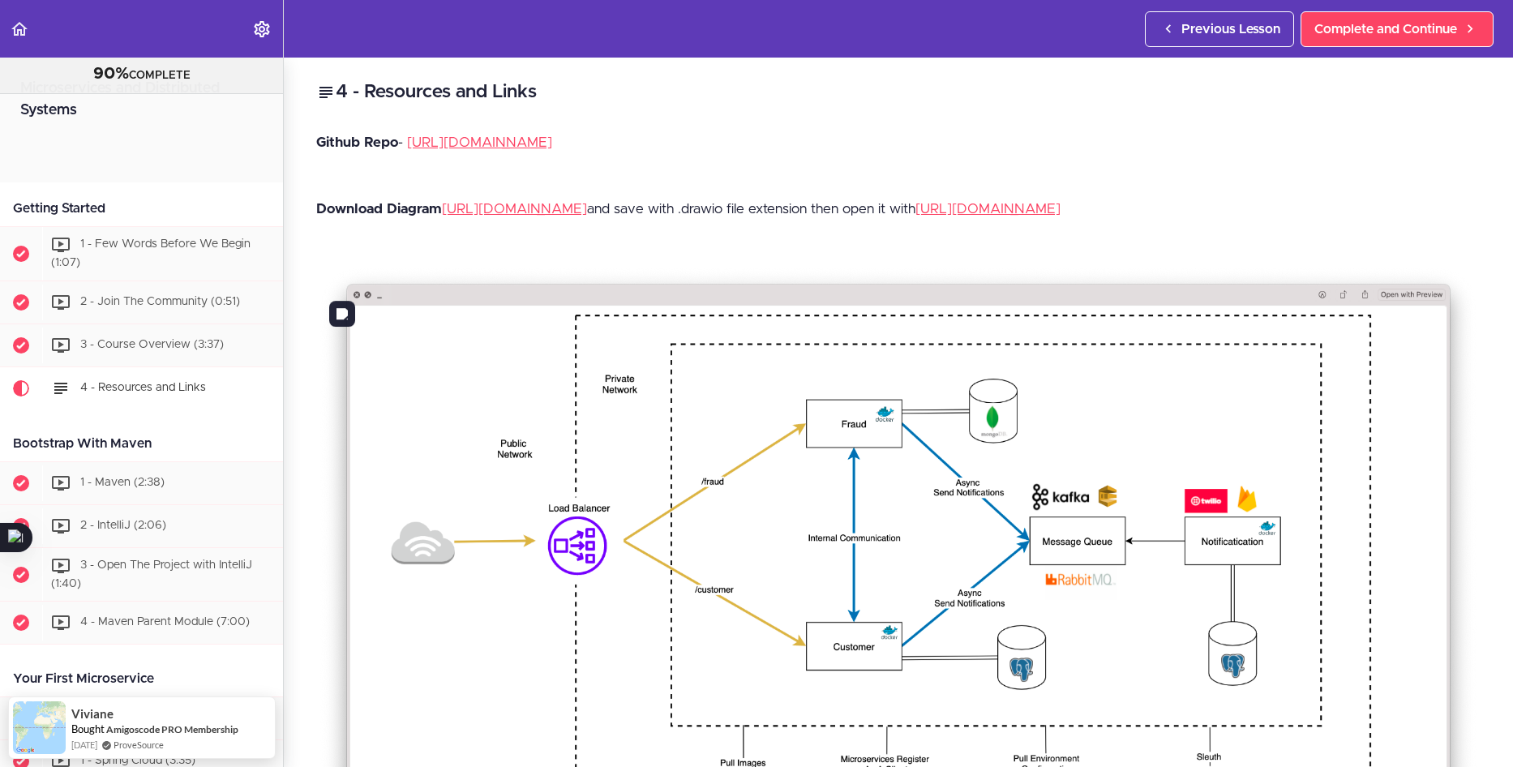
scroll to position [258, 0]
